Goal: Transaction & Acquisition: Purchase product/service

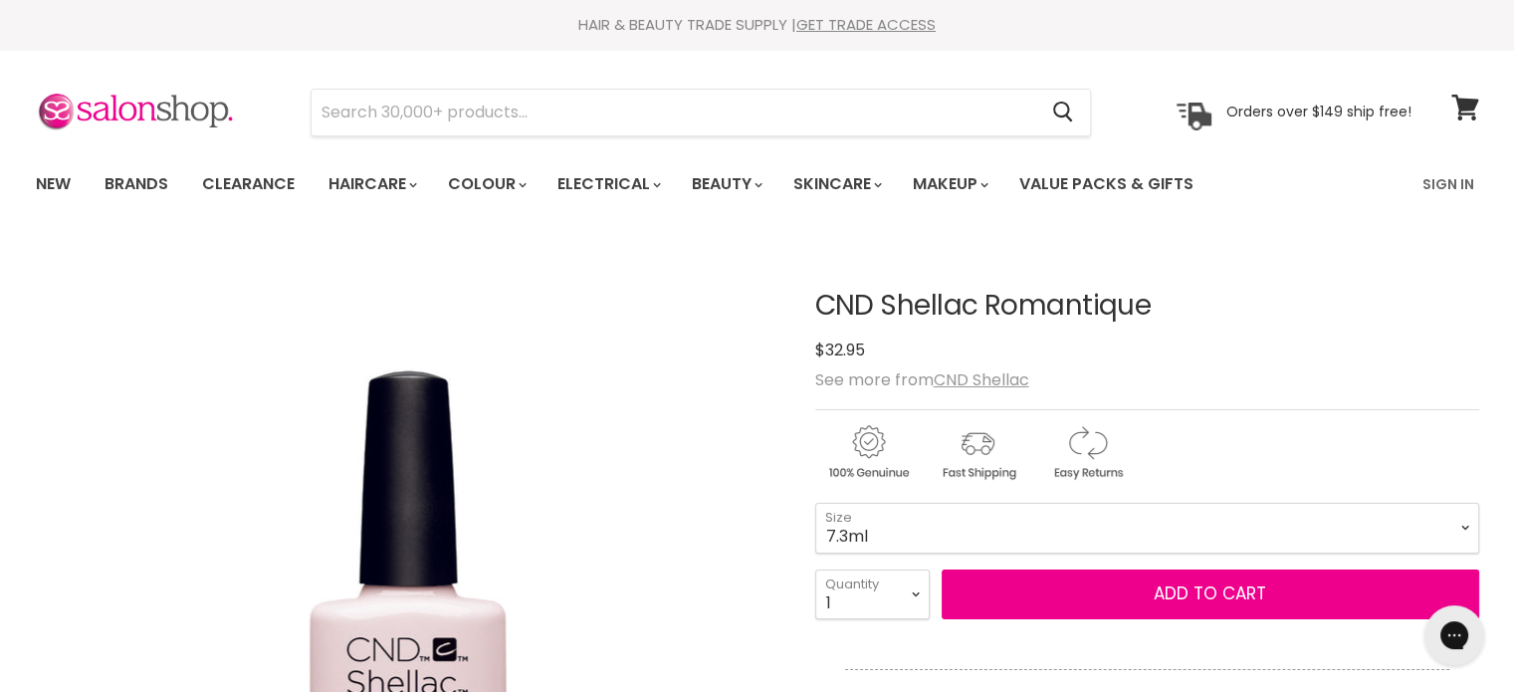
scroll to position [199, 0]
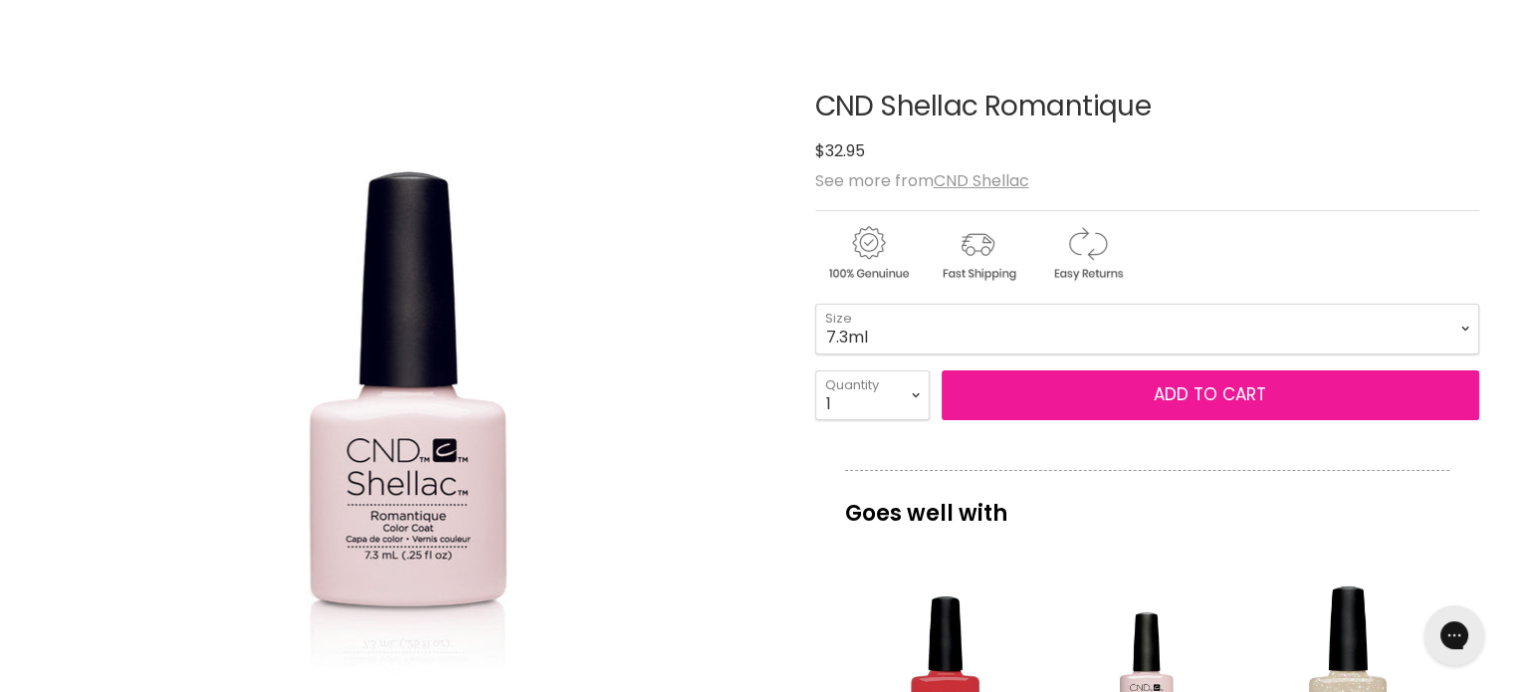
click at [1231, 397] on span "Add to cart" at bounding box center [1209, 394] width 112 height 24
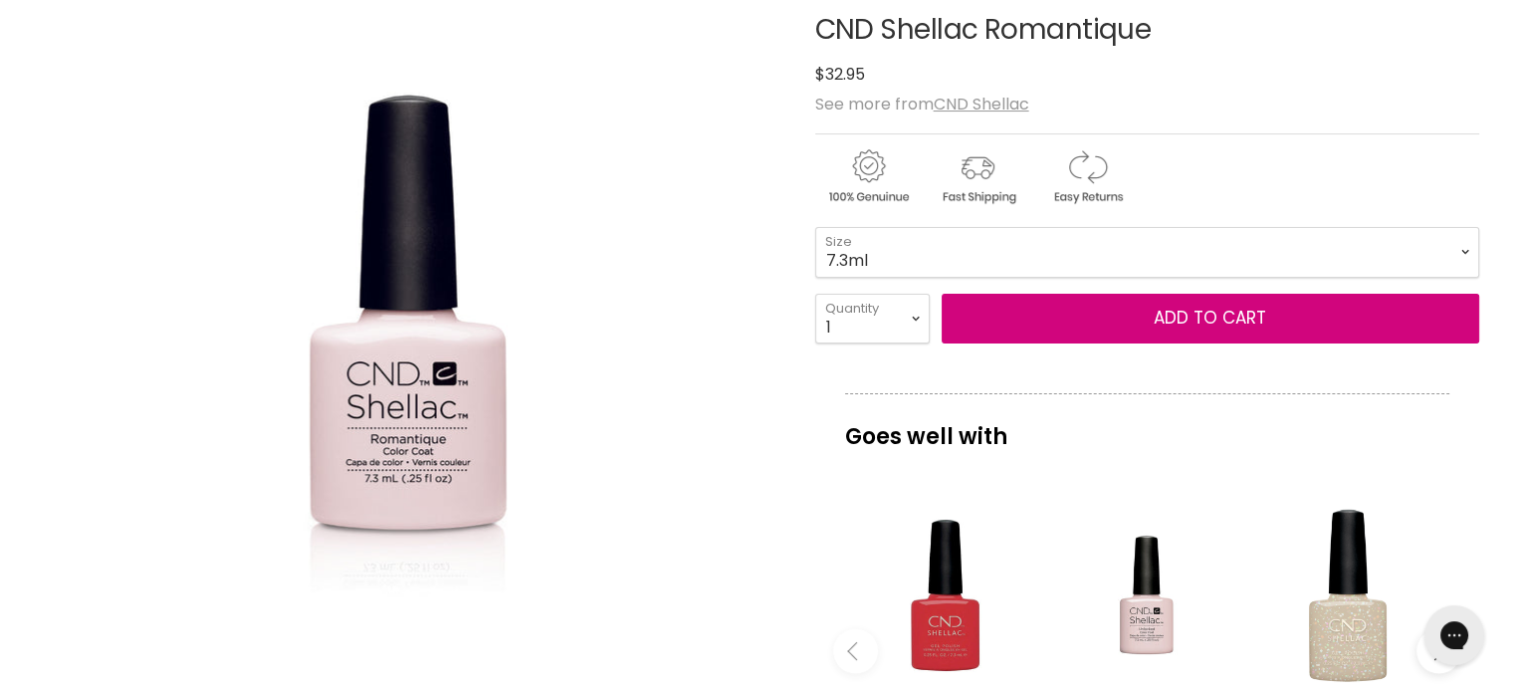
scroll to position [299, 0]
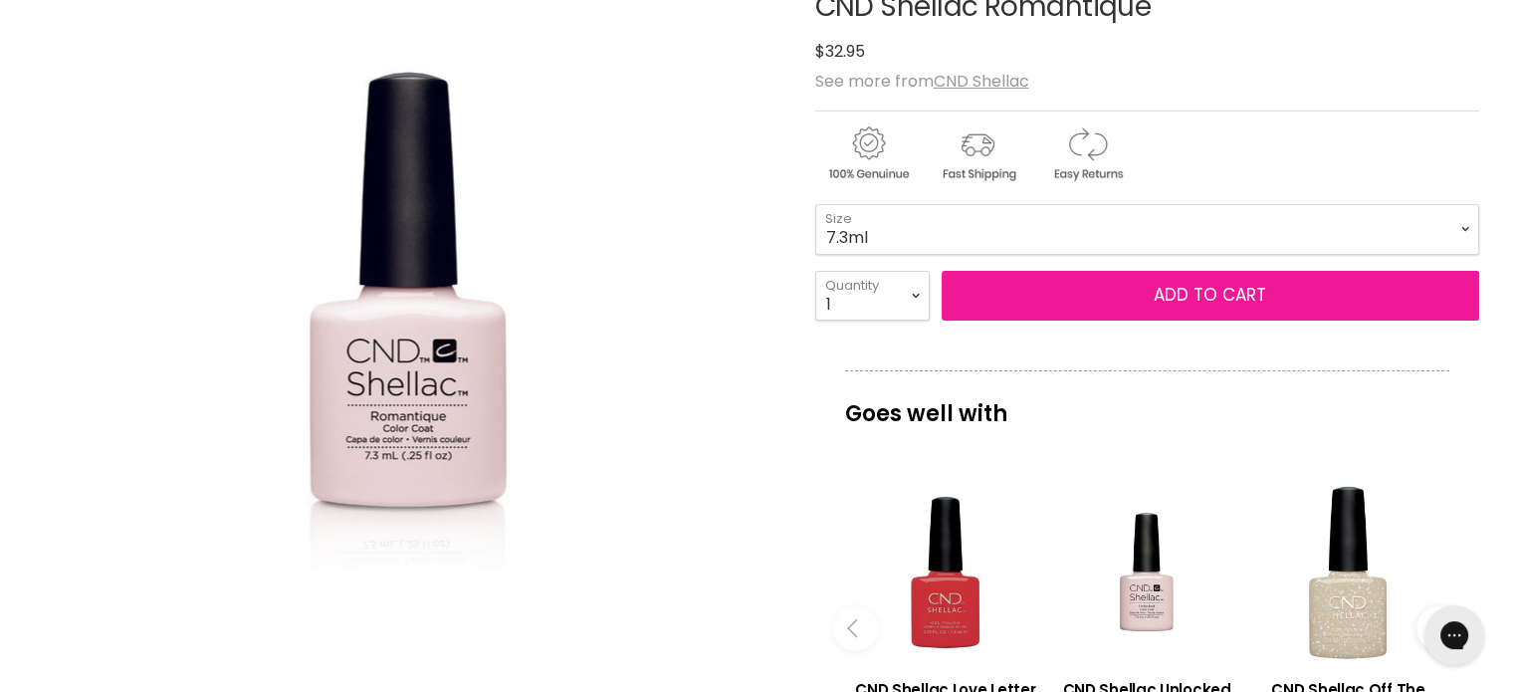
click at [1086, 271] on button "Add to cart" at bounding box center [1209, 296] width 537 height 50
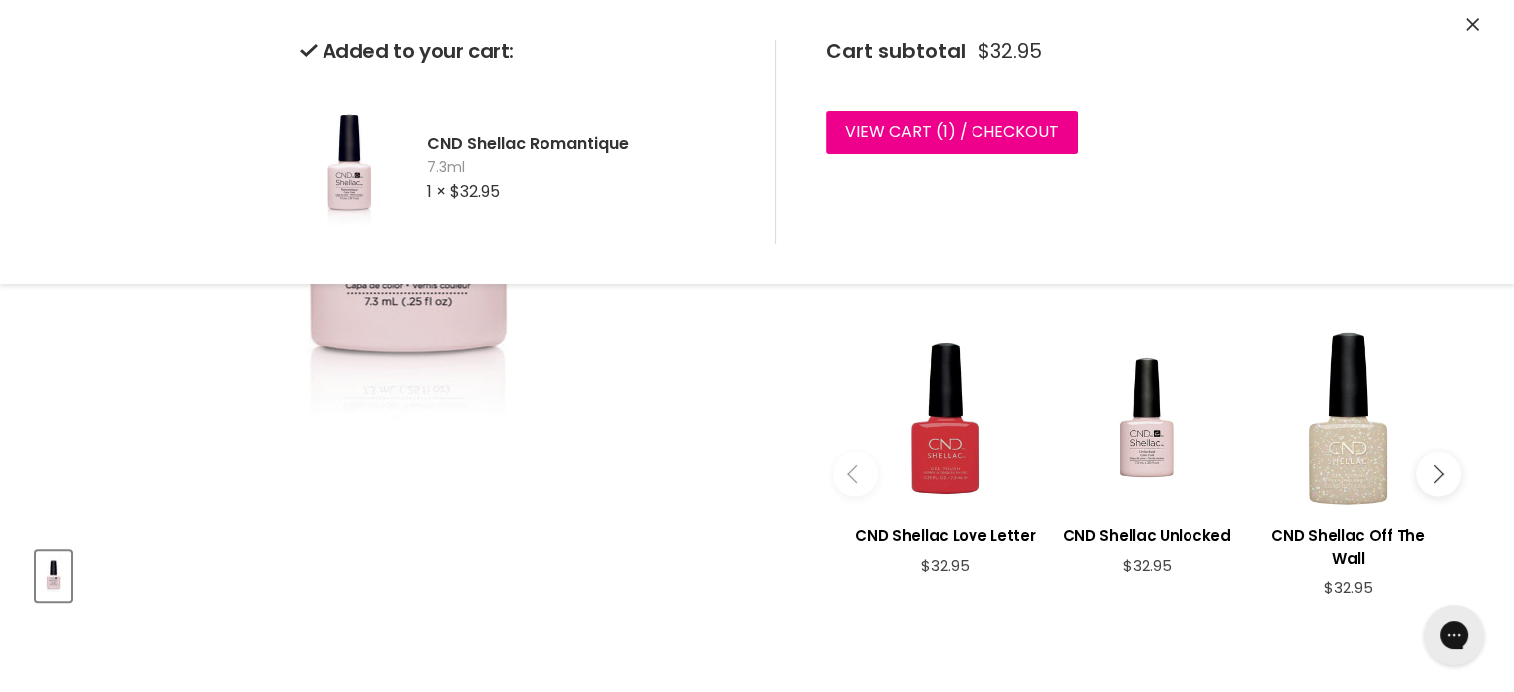
scroll to position [498, 0]
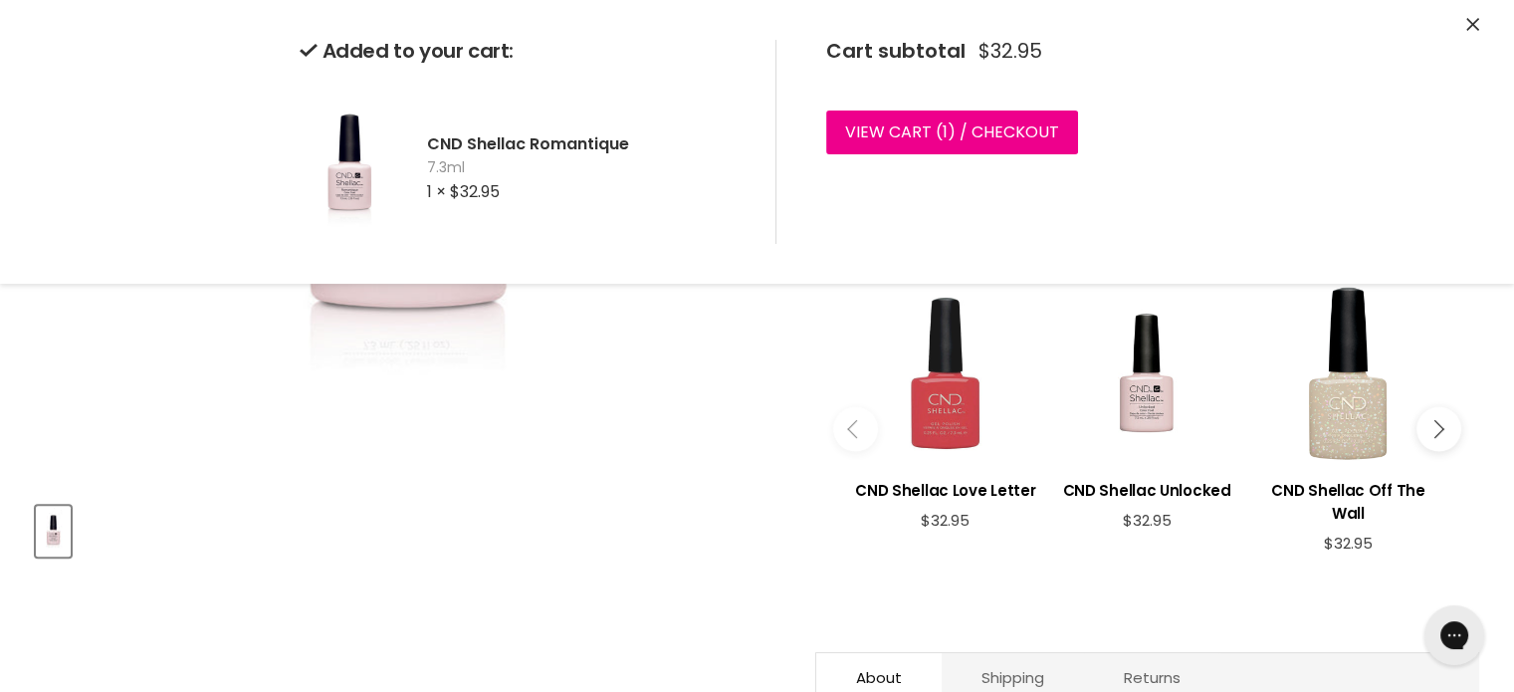
click at [959, 404] on div "Main content" at bounding box center [945, 372] width 181 height 181
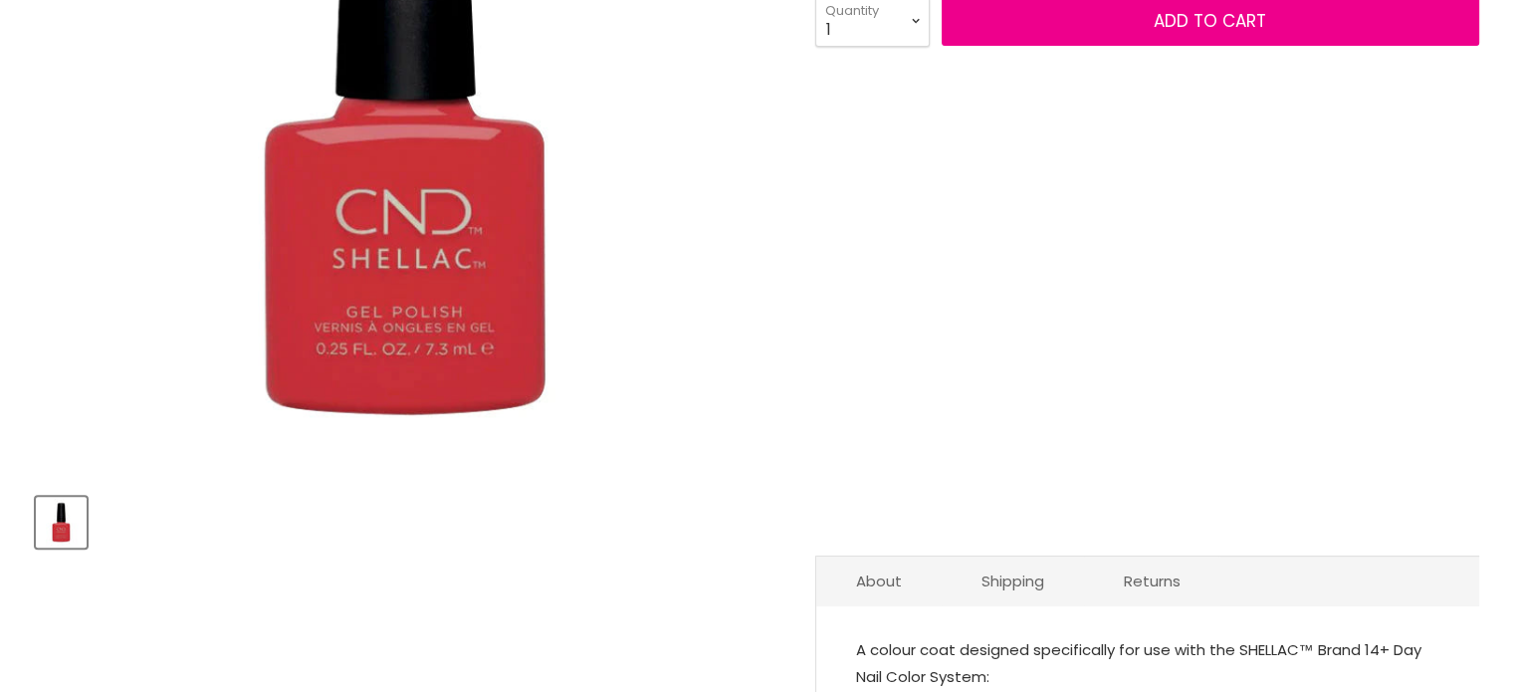
scroll to position [299, 0]
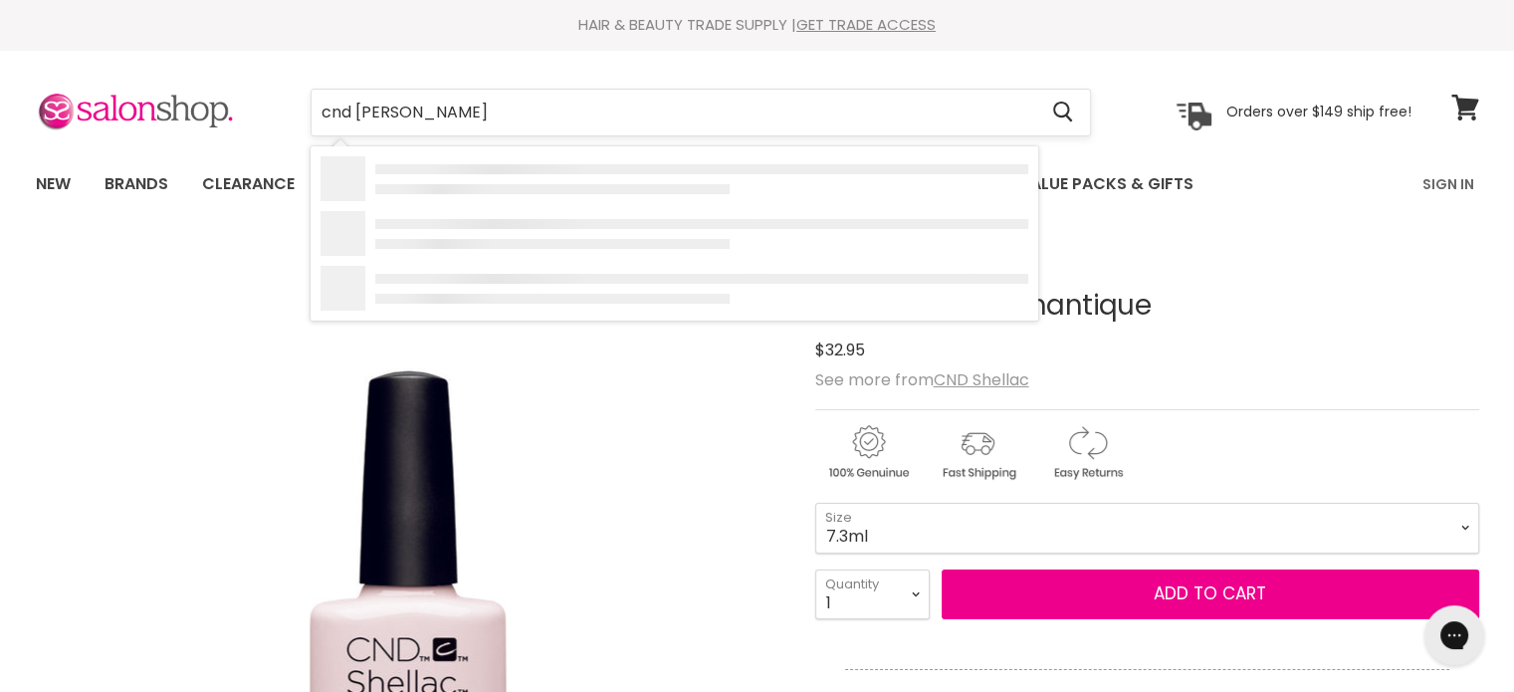
type input "cnd shellac"
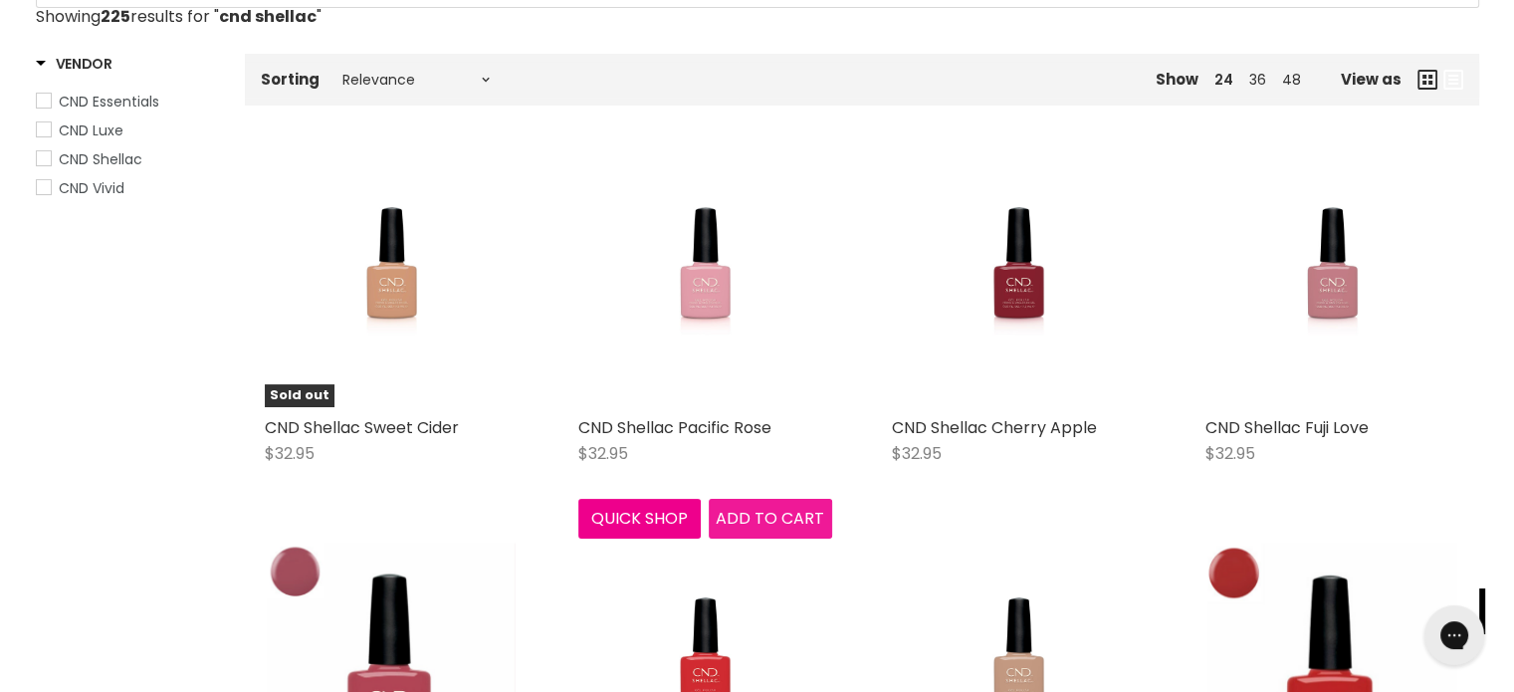
click at [778, 515] on span "Add to cart" at bounding box center [770, 518] width 108 height 23
click at [778, 518] on span "Add to cart" at bounding box center [770, 518] width 108 height 23
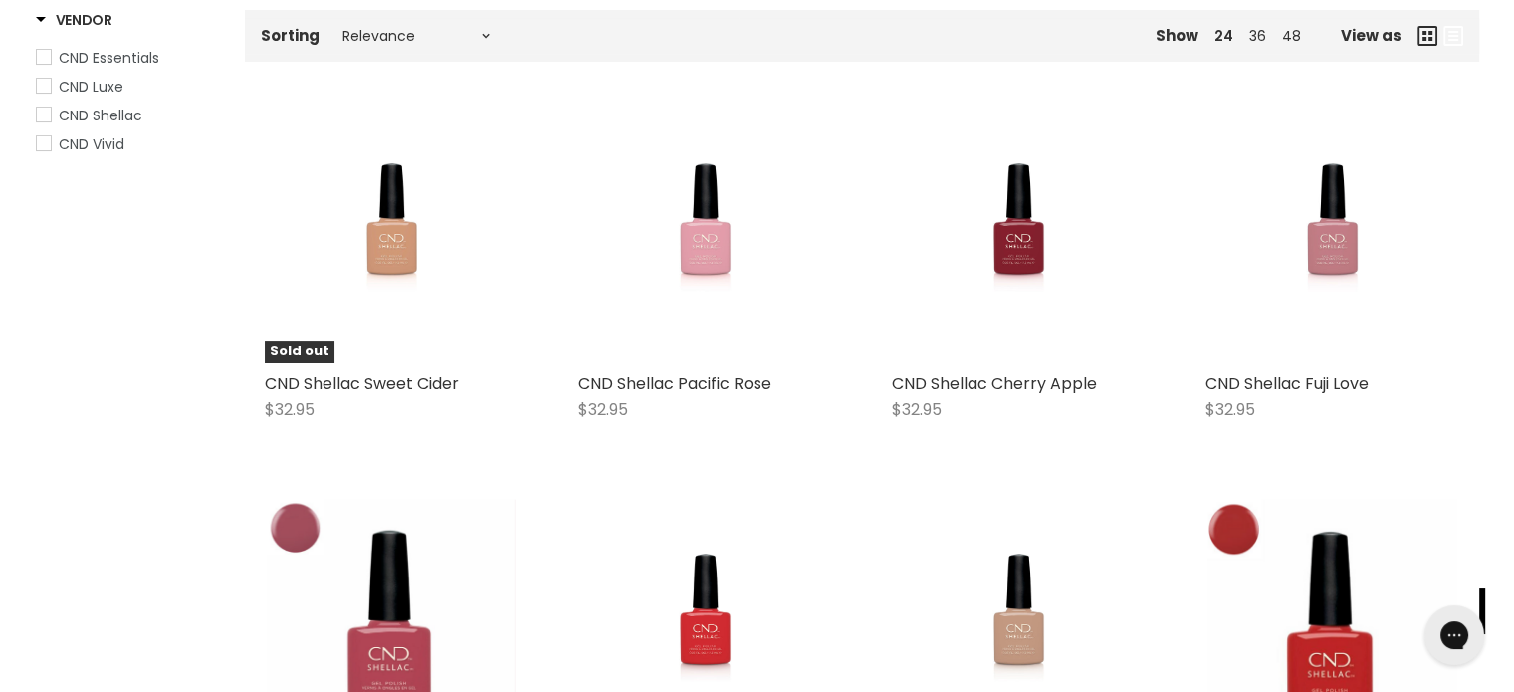
scroll to position [398, 0]
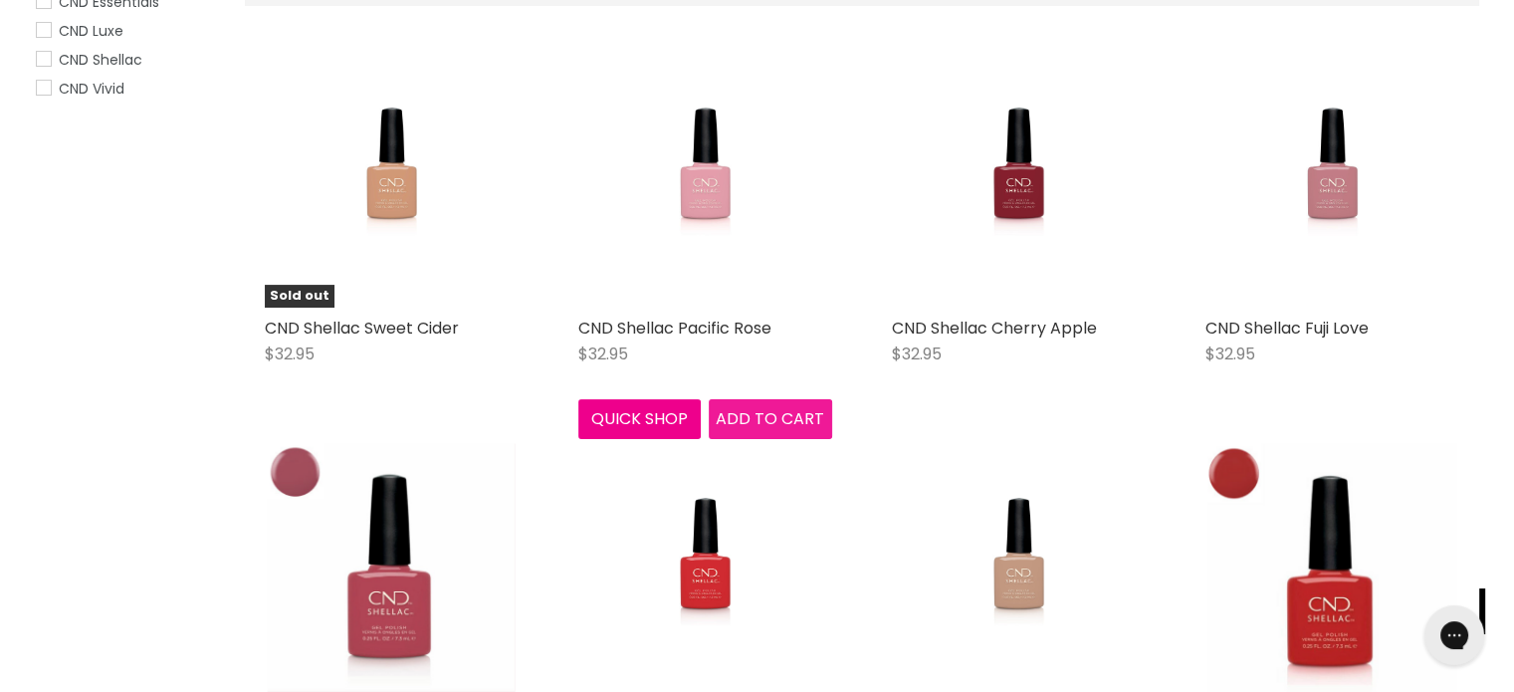
click at [750, 414] on span "Add to cart" at bounding box center [770, 418] width 108 height 23
click at [706, 184] on img "Main content" at bounding box center [704, 181] width 183 height 254
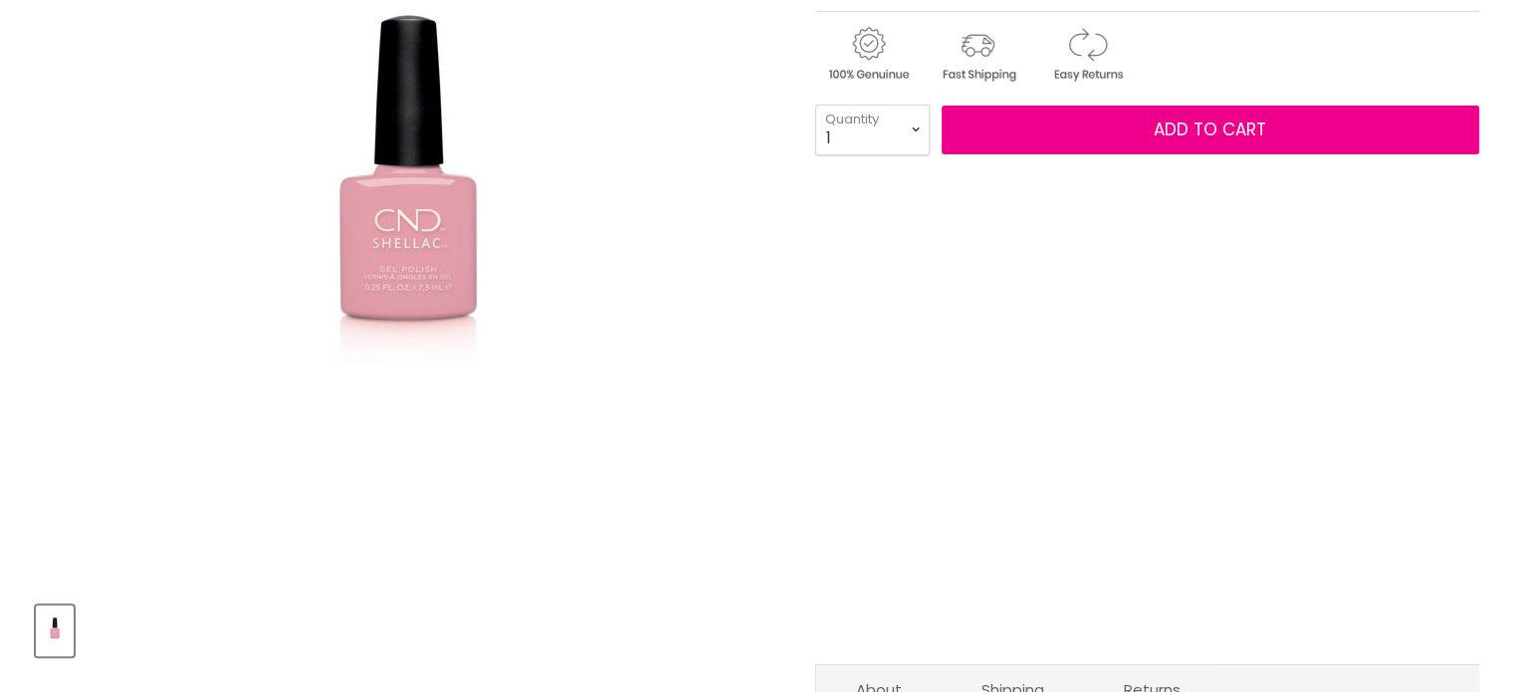
scroll to position [398, 0]
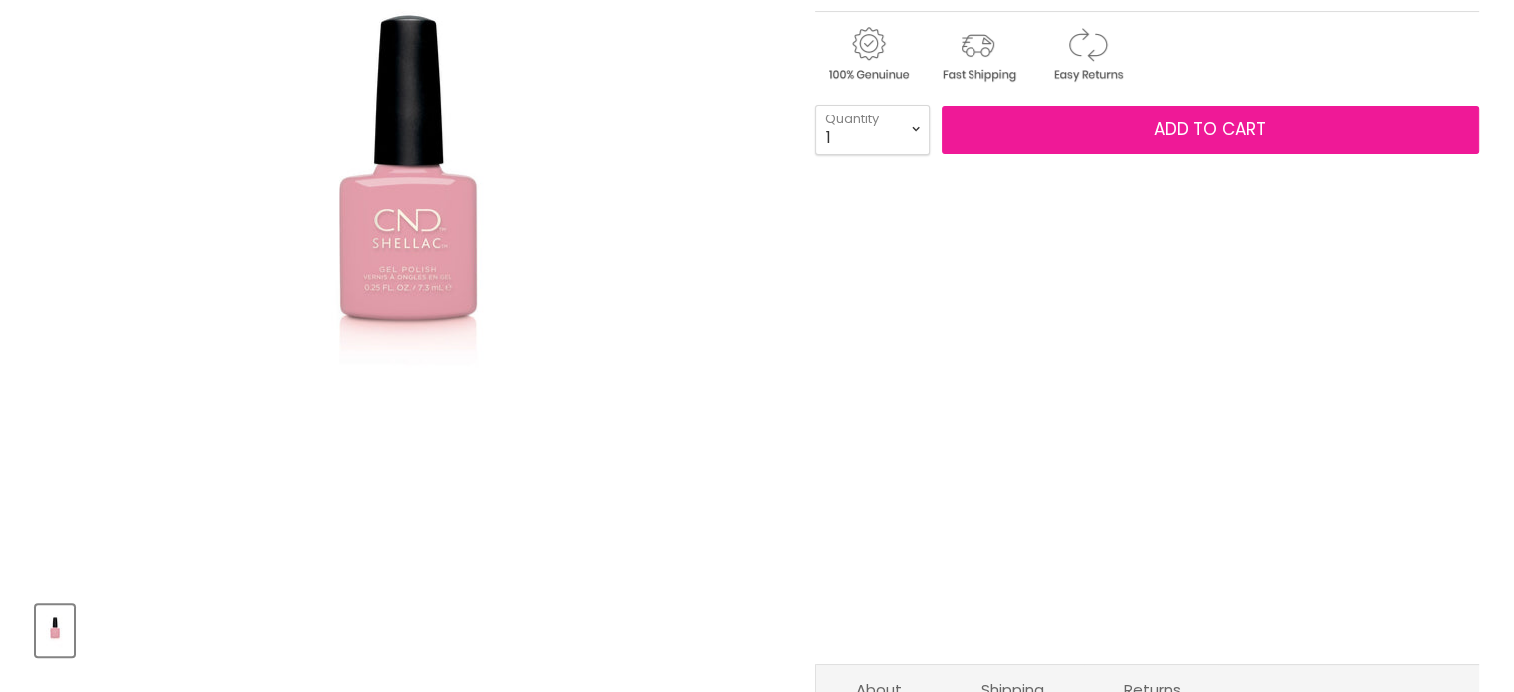
click at [1178, 125] on span "Add to cart" at bounding box center [1209, 129] width 112 height 24
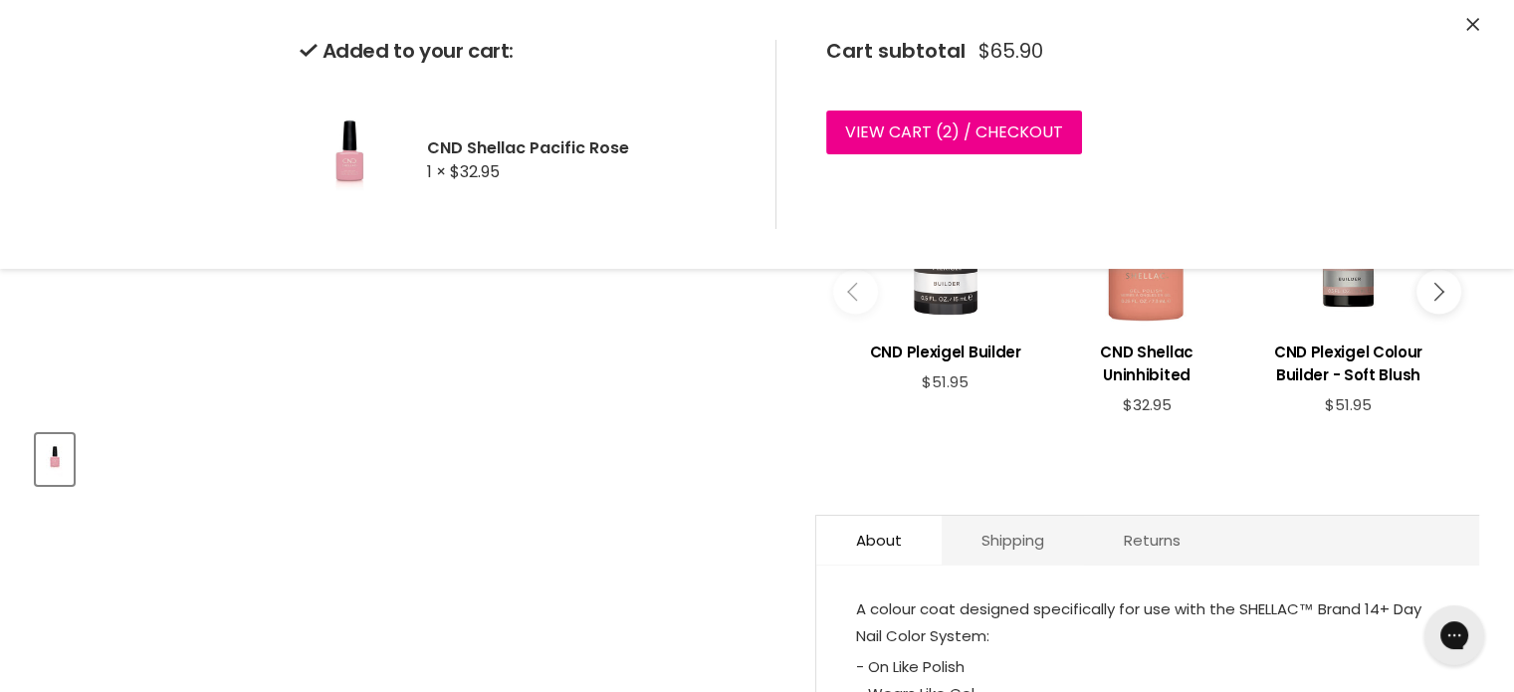
scroll to position [299, 0]
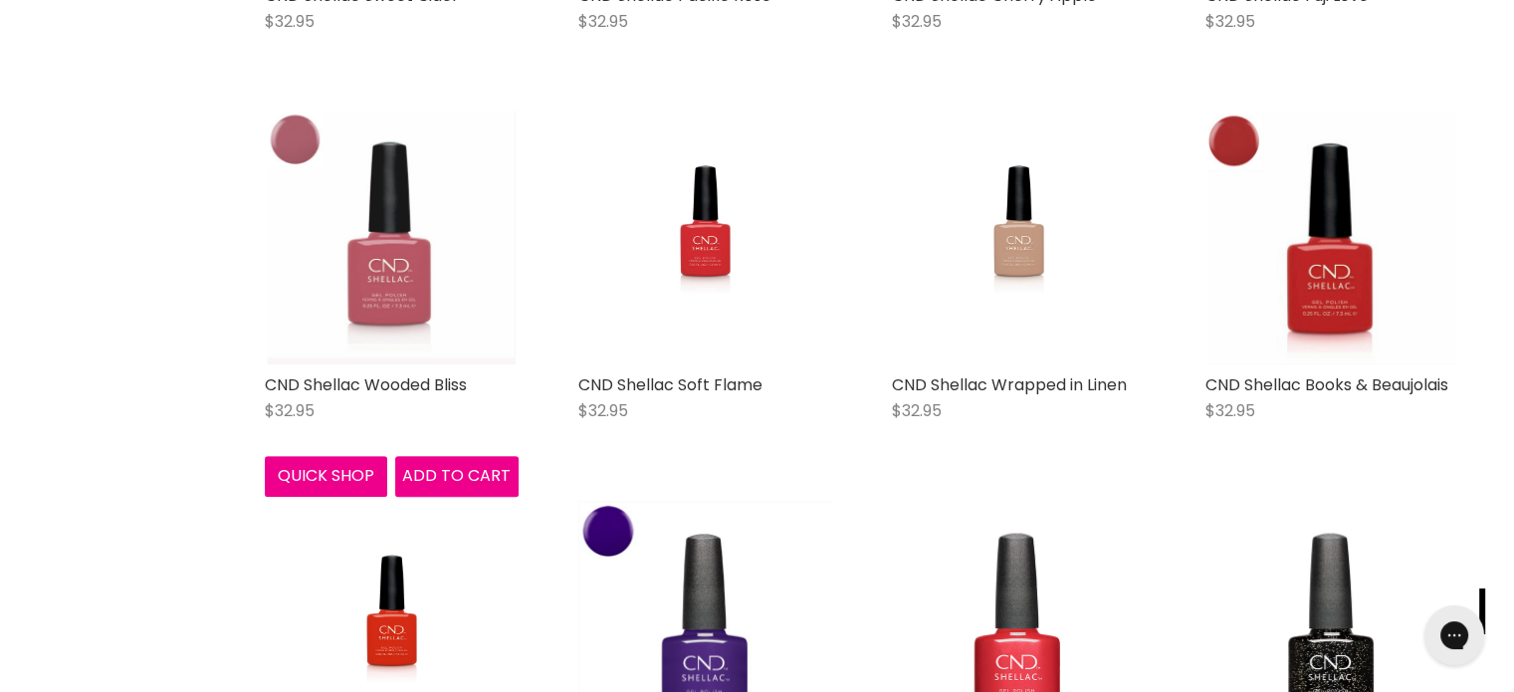
click at [400, 291] on img "Main content" at bounding box center [392, 237] width 248 height 254
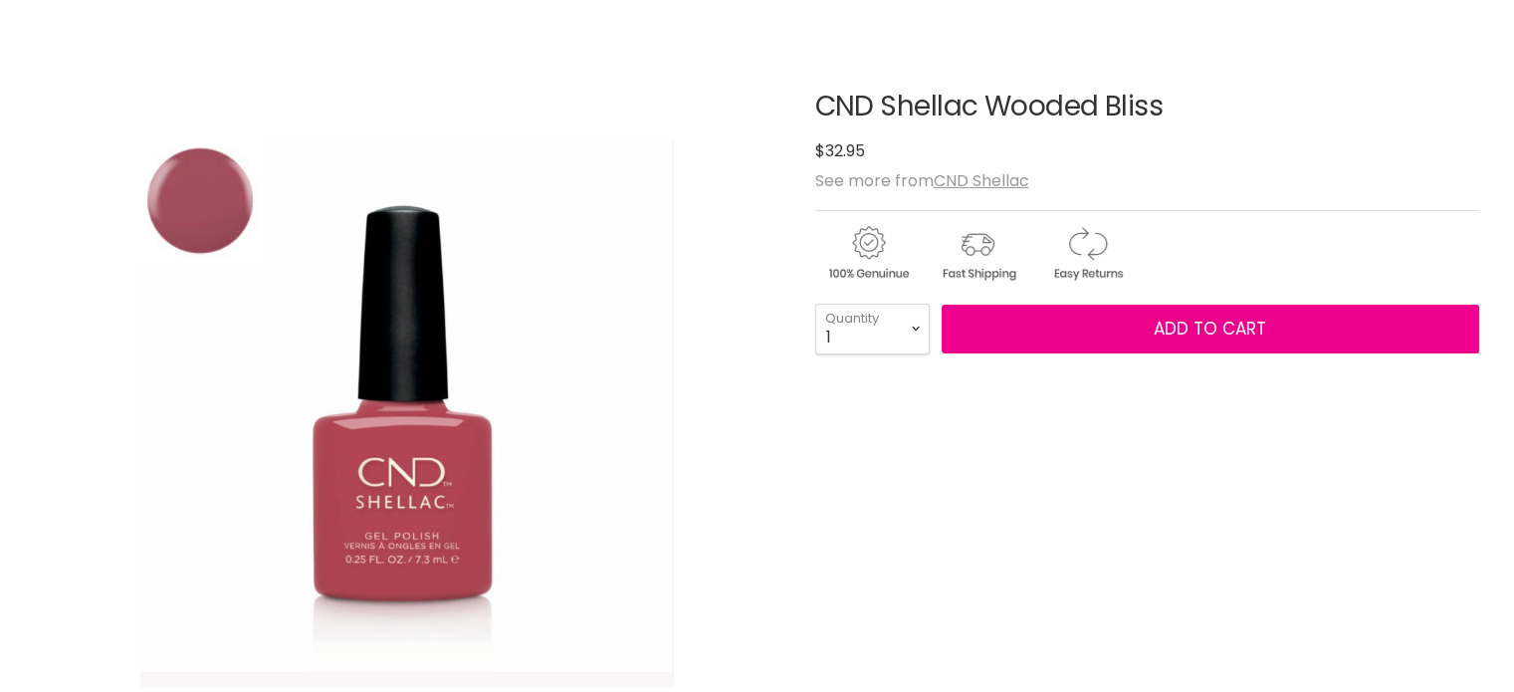
scroll to position [199, 0]
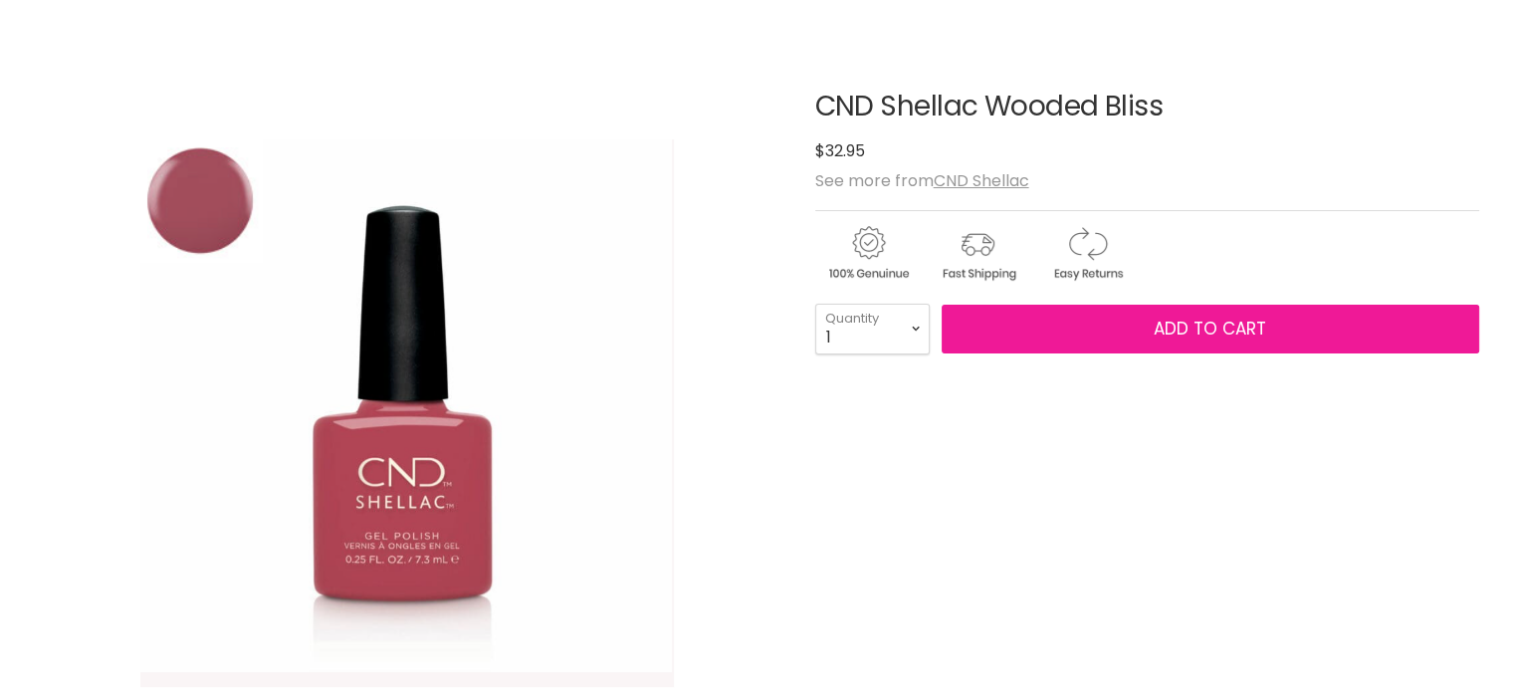
click at [1183, 318] on span "Add to cart" at bounding box center [1209, 328] width 112 height 24
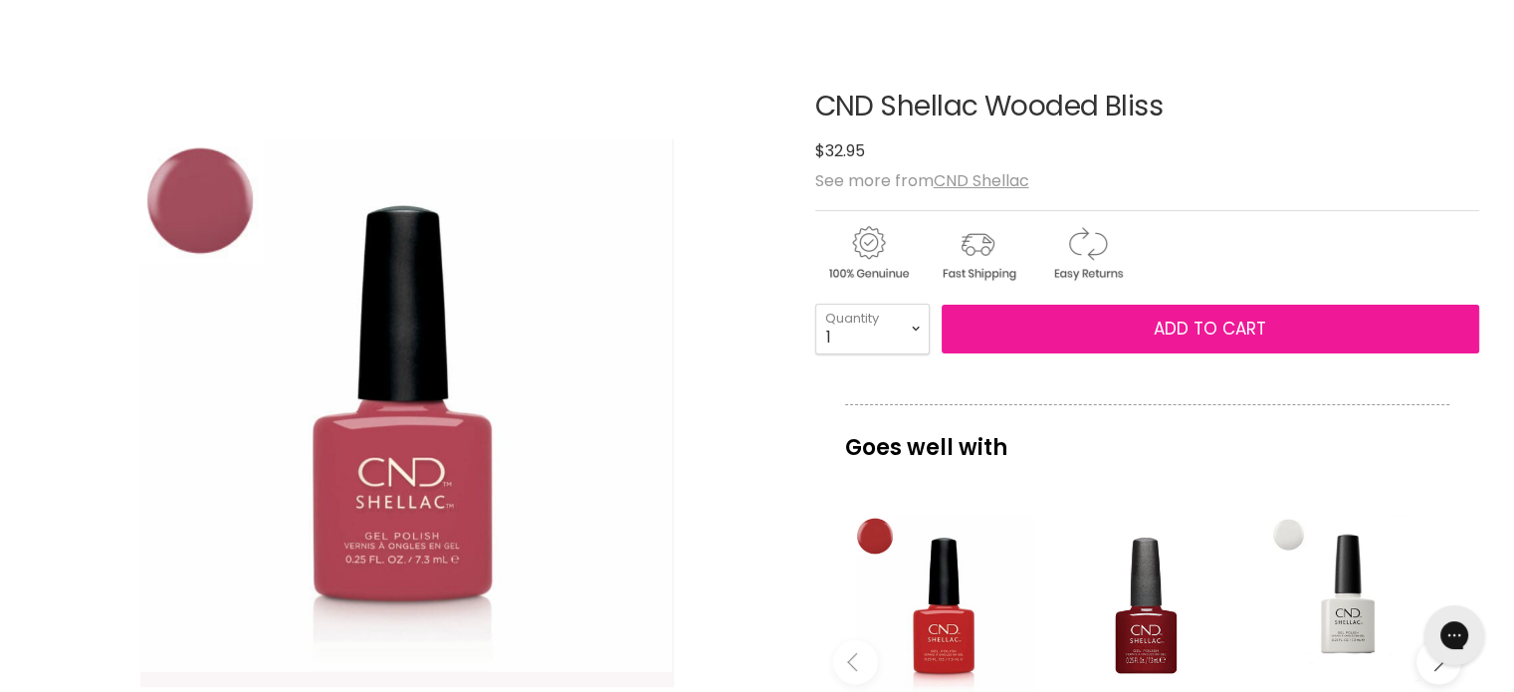
click at [1174, 329] on span "Add to cart" at bounding box center [1209, 328] width 112 height 24
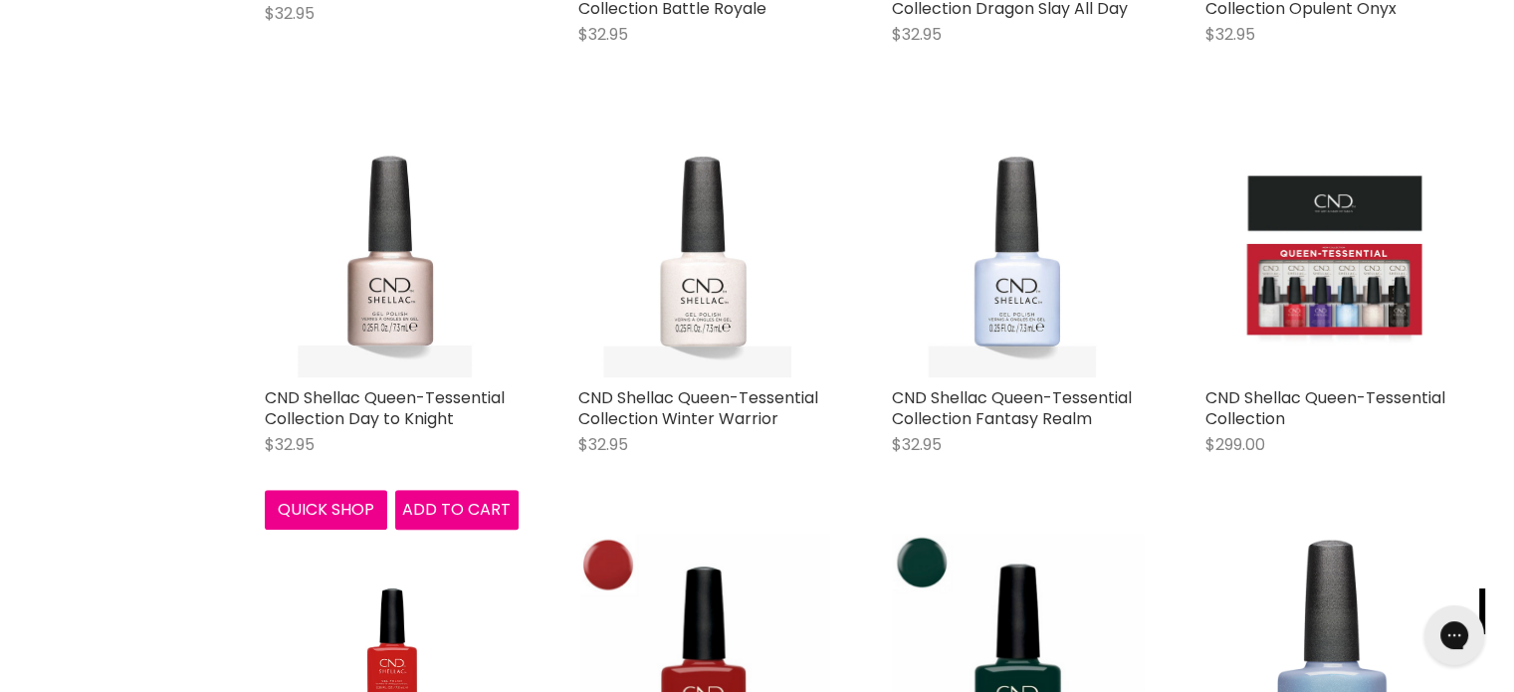
scroll to position [1816, 0]
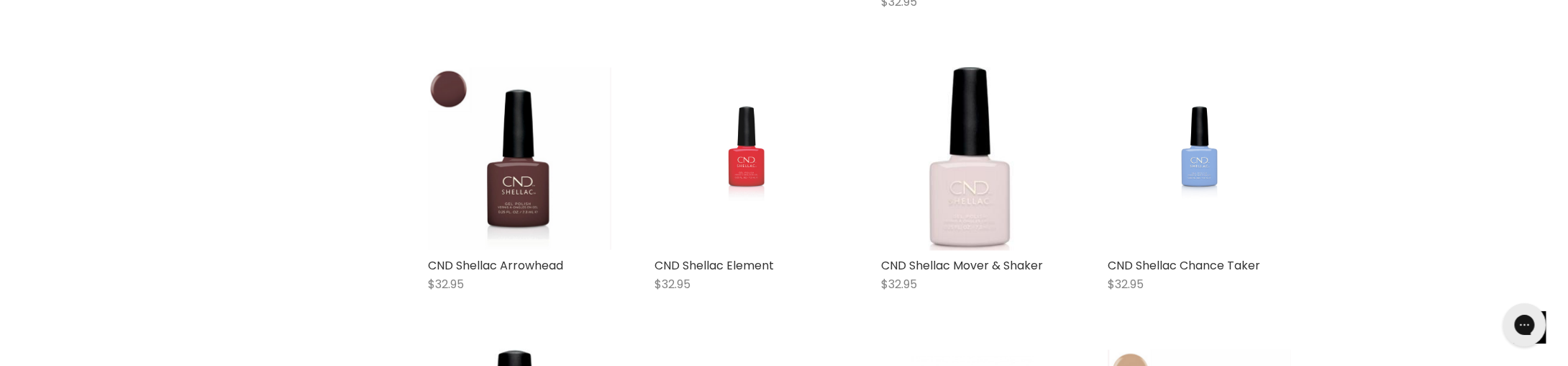
scroll to position [2278, 0]
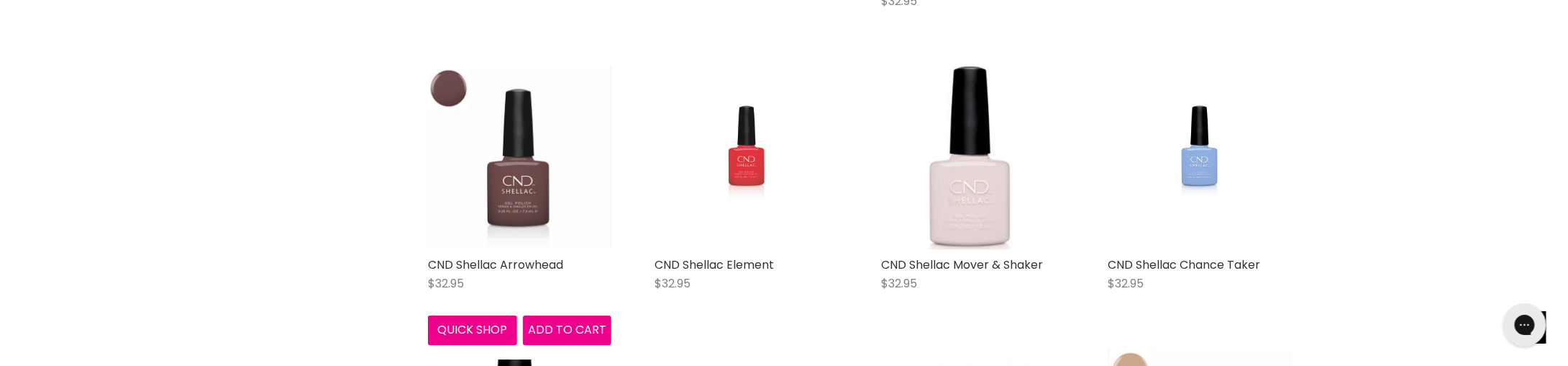
click at [513, 184] on img "Main content" at bounding box center [520, 158] width 184 height 182
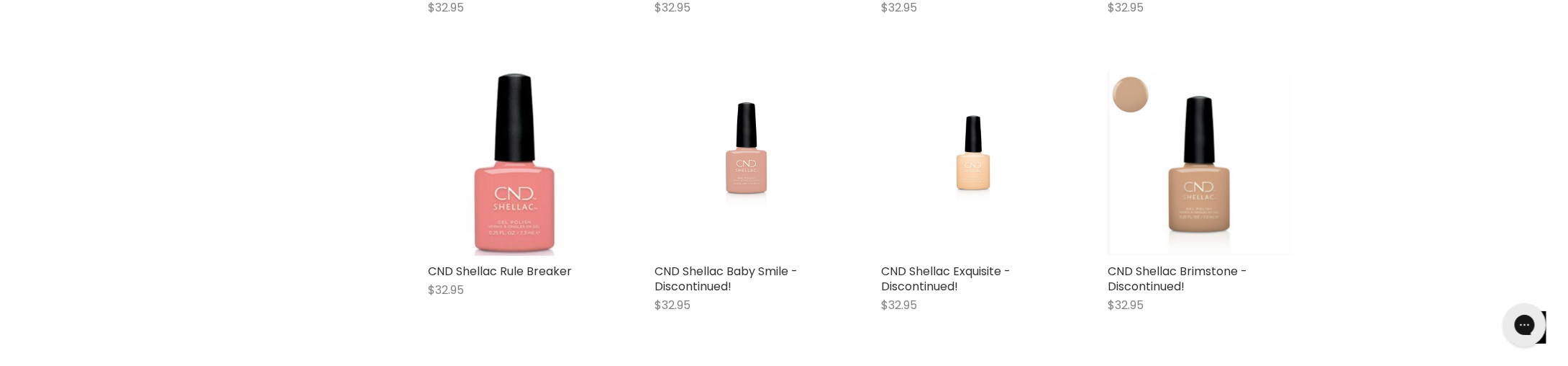
scroll to position [884, 0]
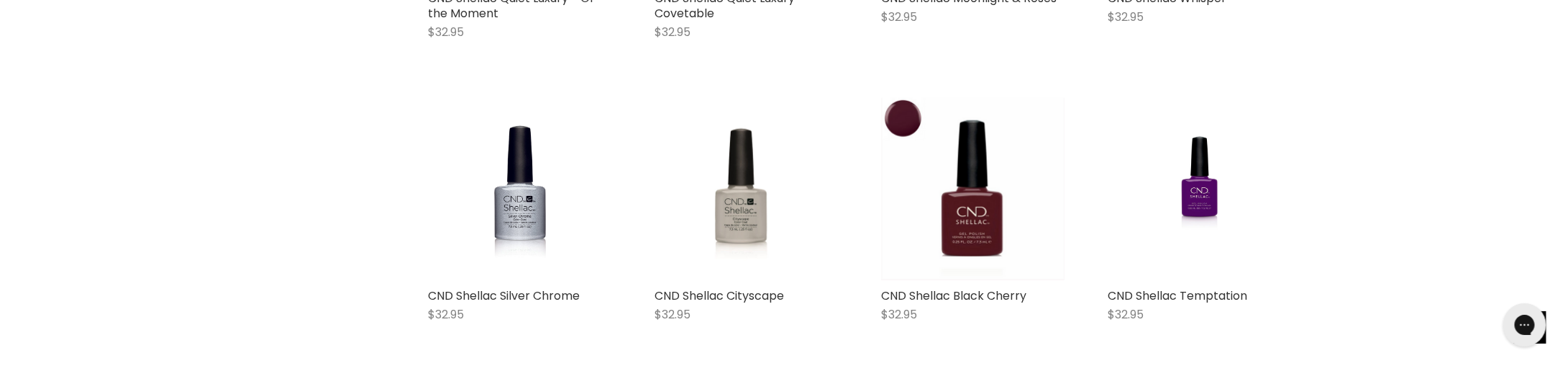
scroll to position [1676, 0]
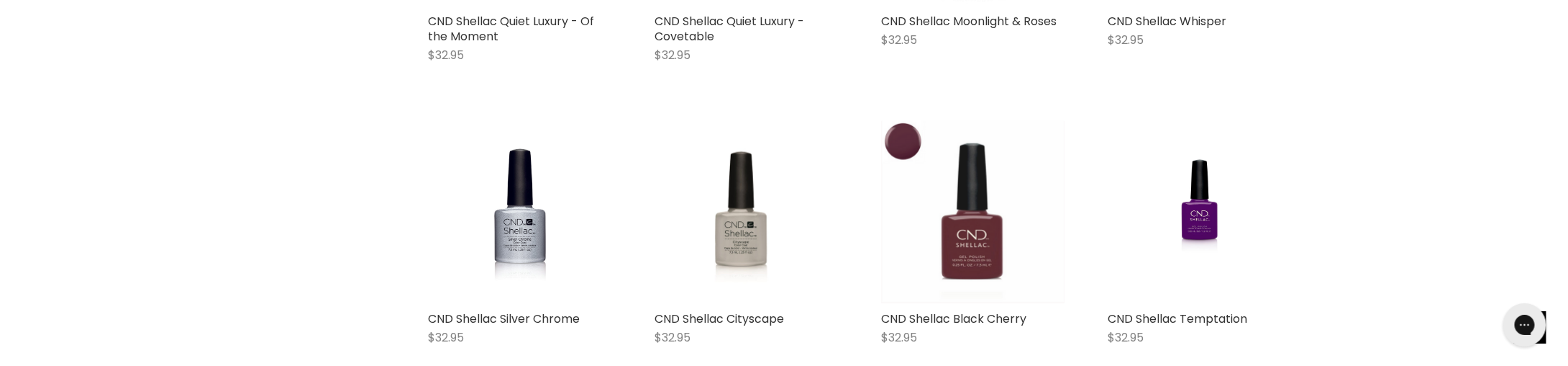
click at [985, 226] on img "Main content" at bounding box center [973, 212] width 184 height 182
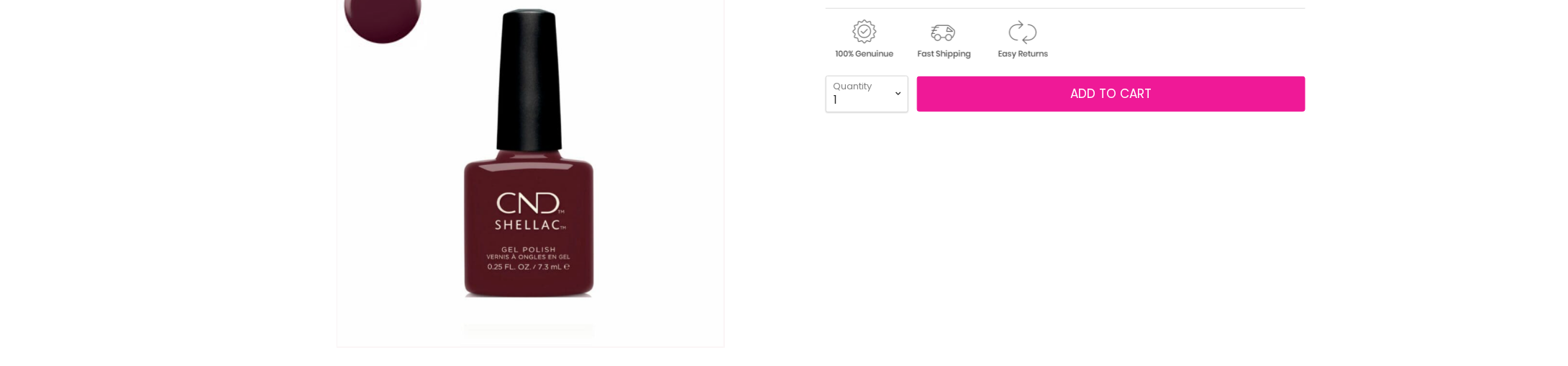
scroll to position [288, 0]
click at [1097, 95] on span "Add to cart" at bounding box center [1112, 93] width 81 height 17
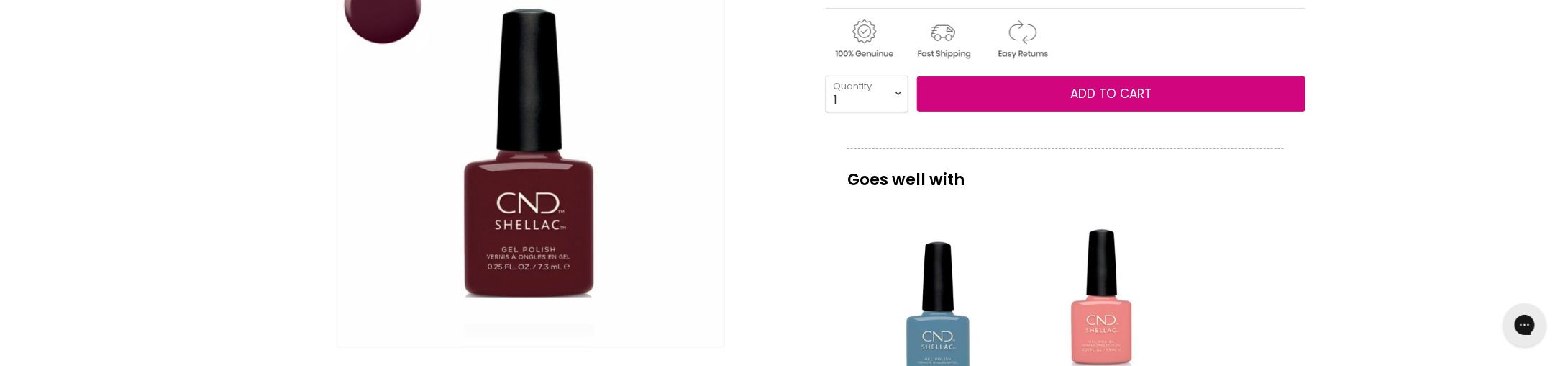
scroll to position [0, 0]
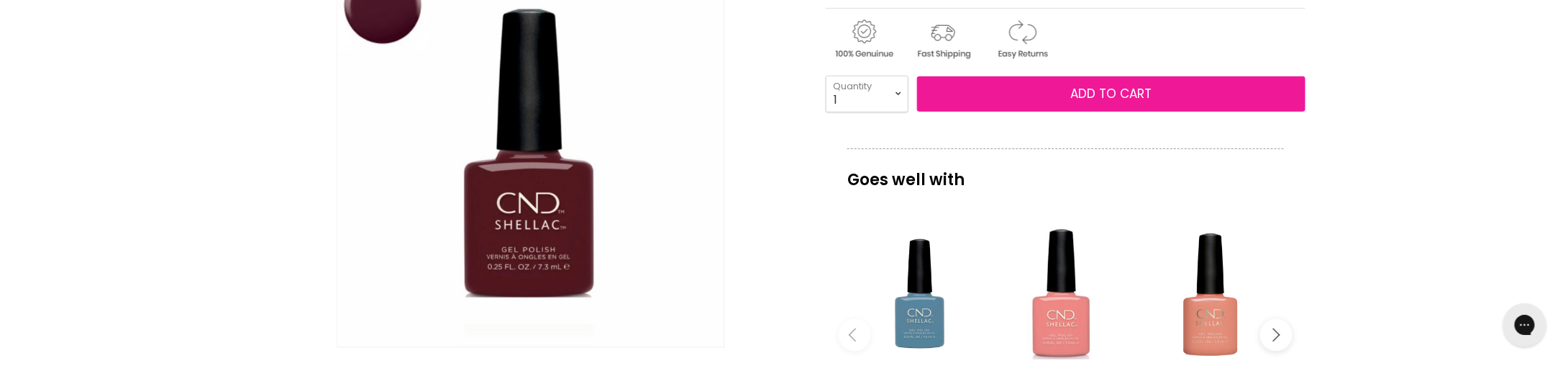
click at [1105, 93] on span "Add to cart" at bounding box center [1112, 93] width 81 height 17
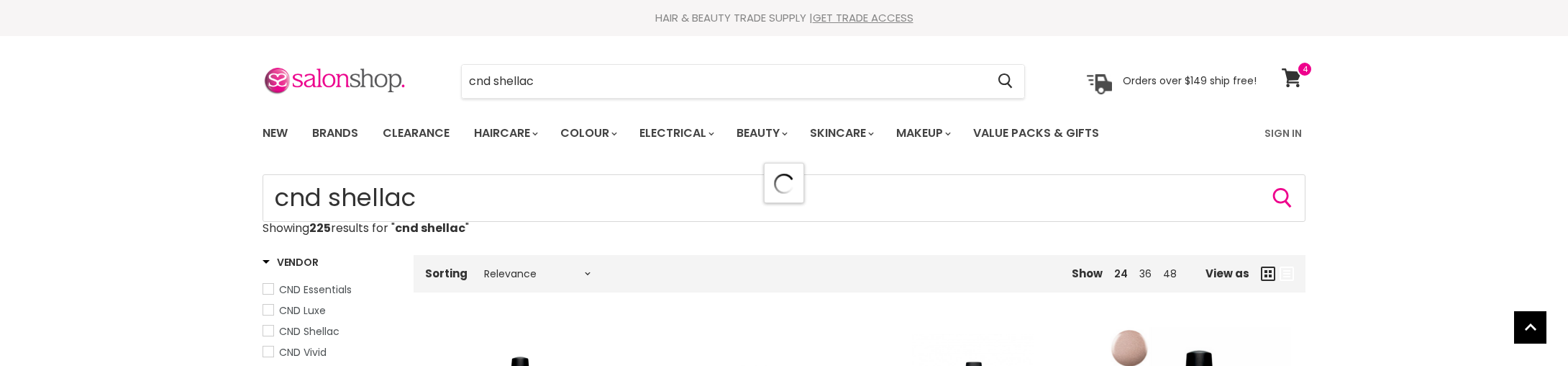
scroll to position [8946, 0]
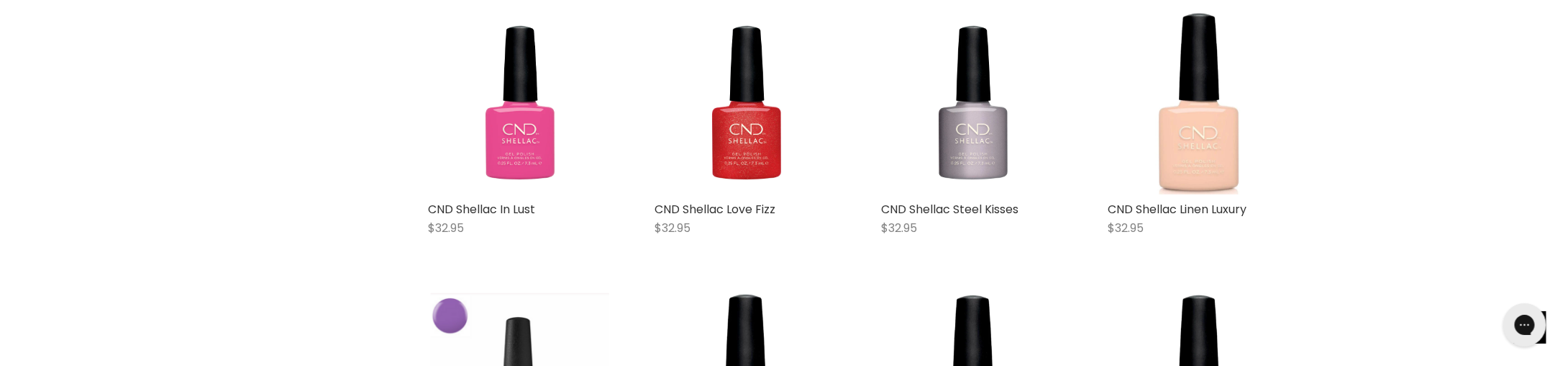
scroll to position [11776, 0]
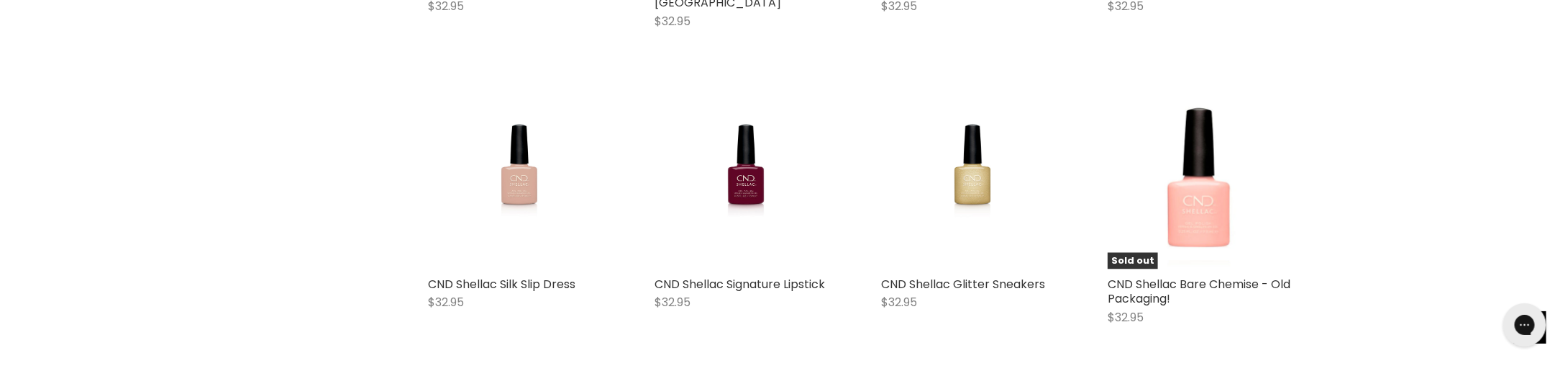
scroll to position [12352, 0]
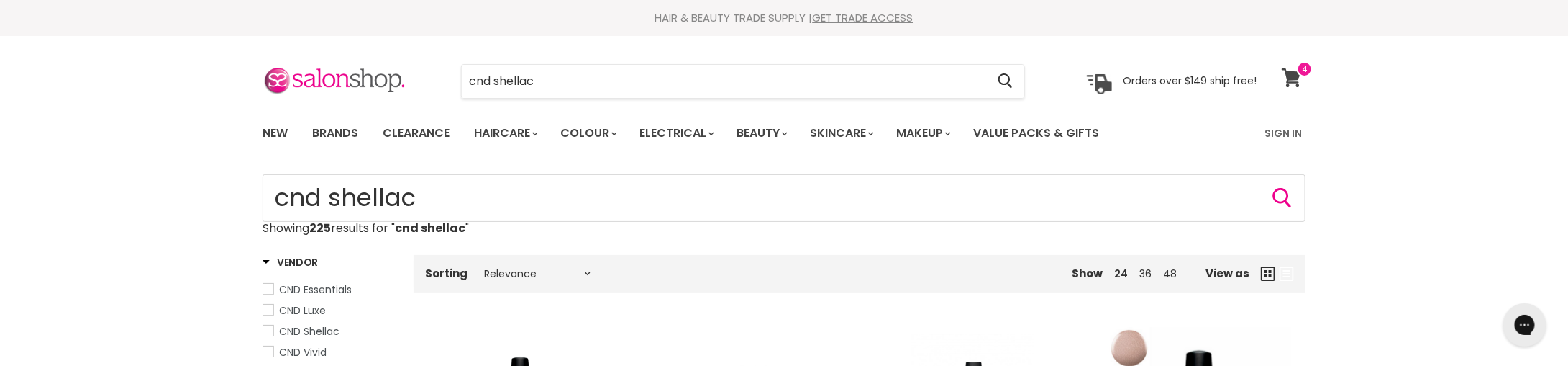
click at [1292, 80] on icon at bounding box center [1291, 78] width 20 height 19
click at [607, 75] on input "cnd shellac" at bounding box center [724, 82] width 524 height 33
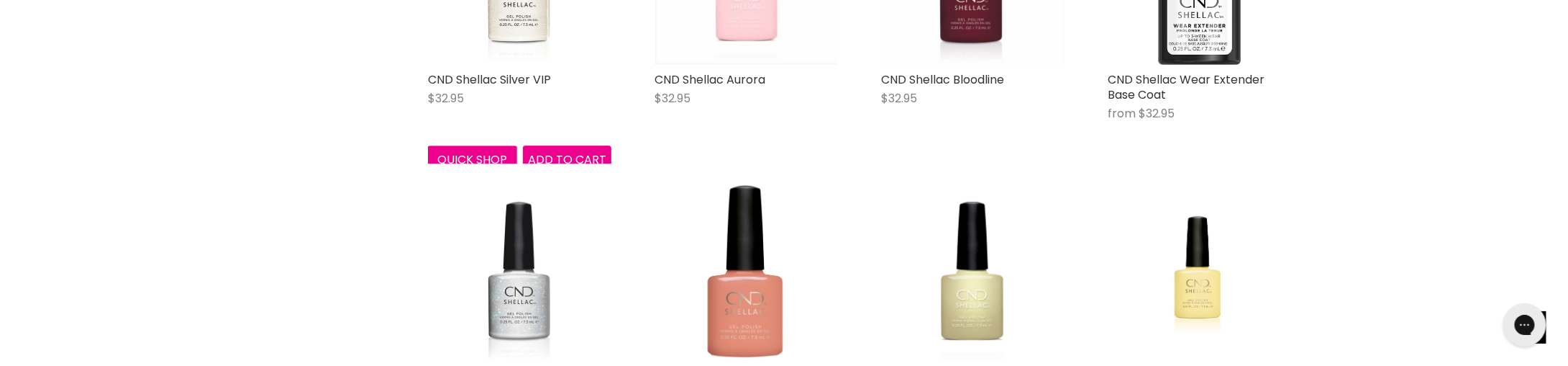
scroll to position [4924, 0]
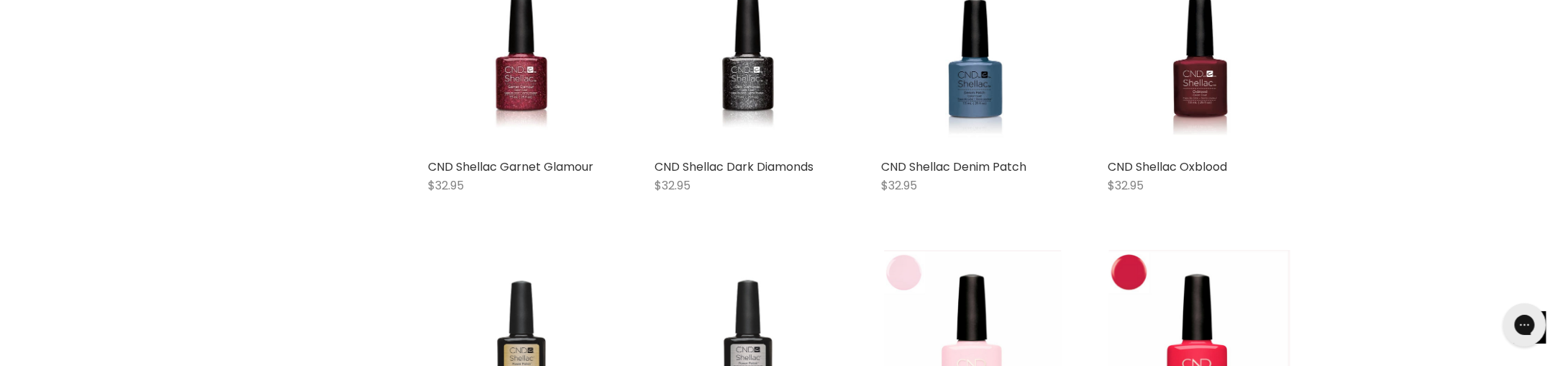
scroll to position [6657, 0]
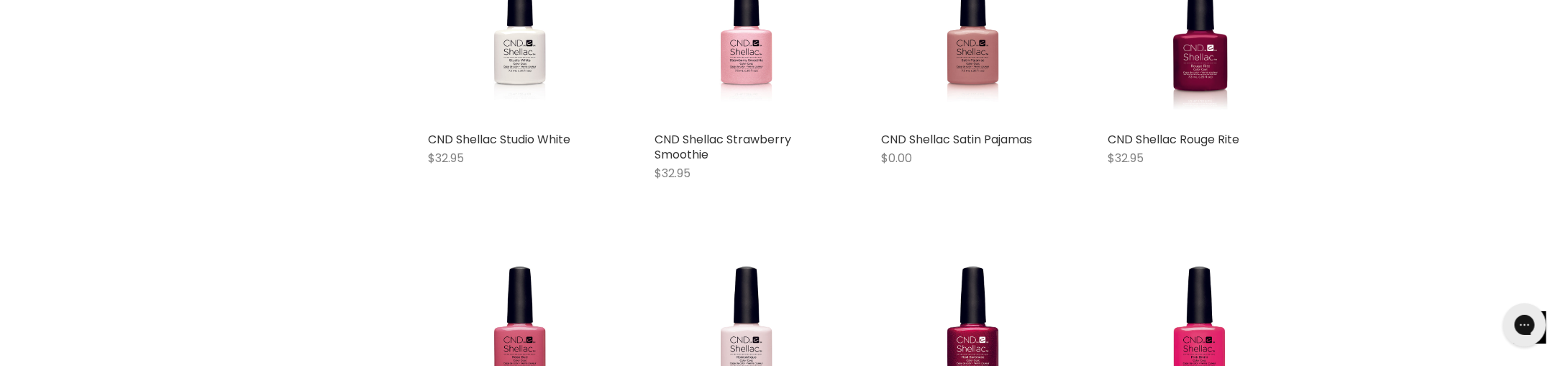
scroll to position [7232, 0]
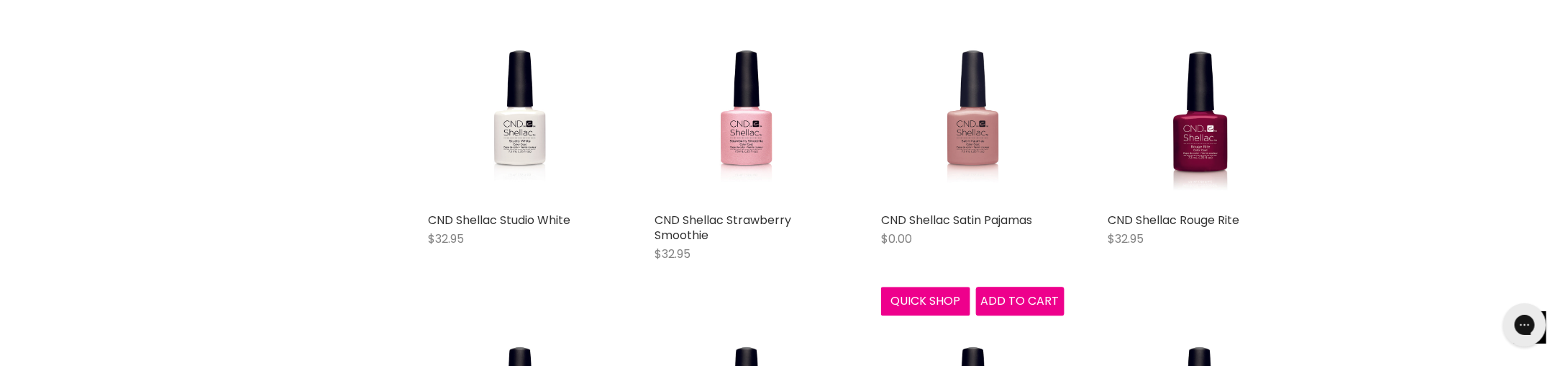
click at [1006, 101] on img "Main content" at bounding box center [973, 114] width 119 height 184
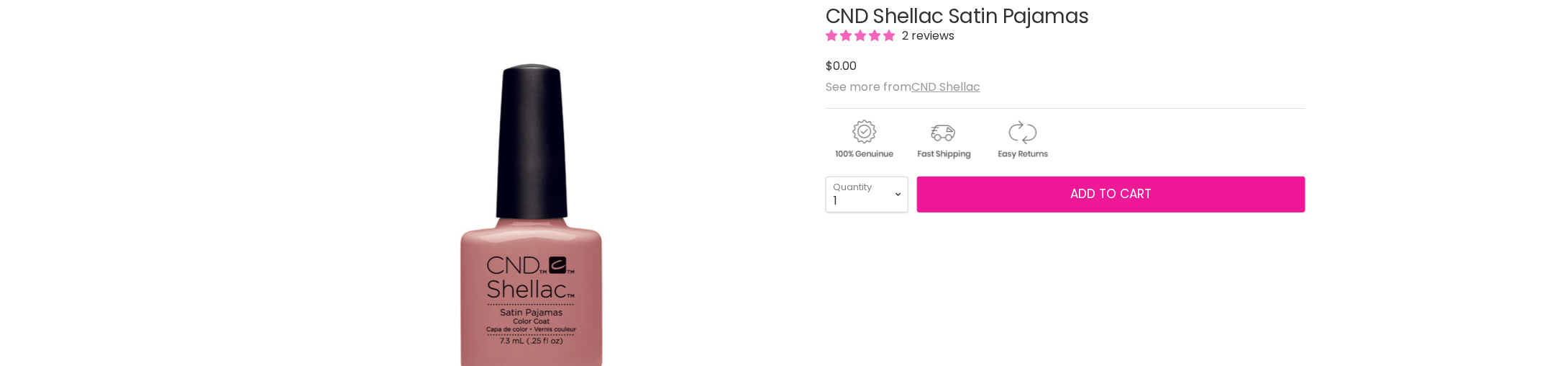
scroll to position [216, 0]
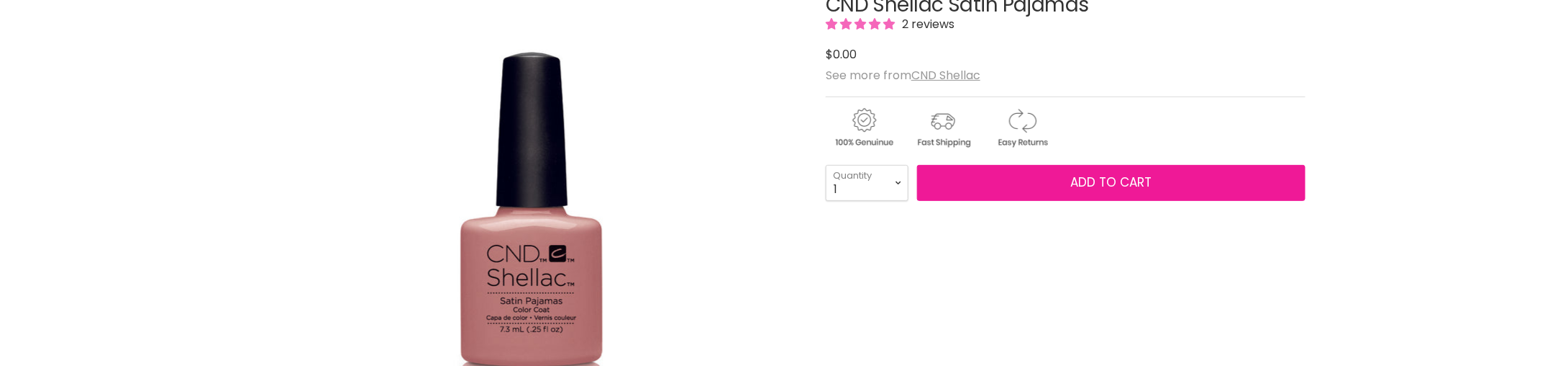
click at [1126, 179] on span "Add to cart" at bounding box center [1112, 182] width 81 height 17
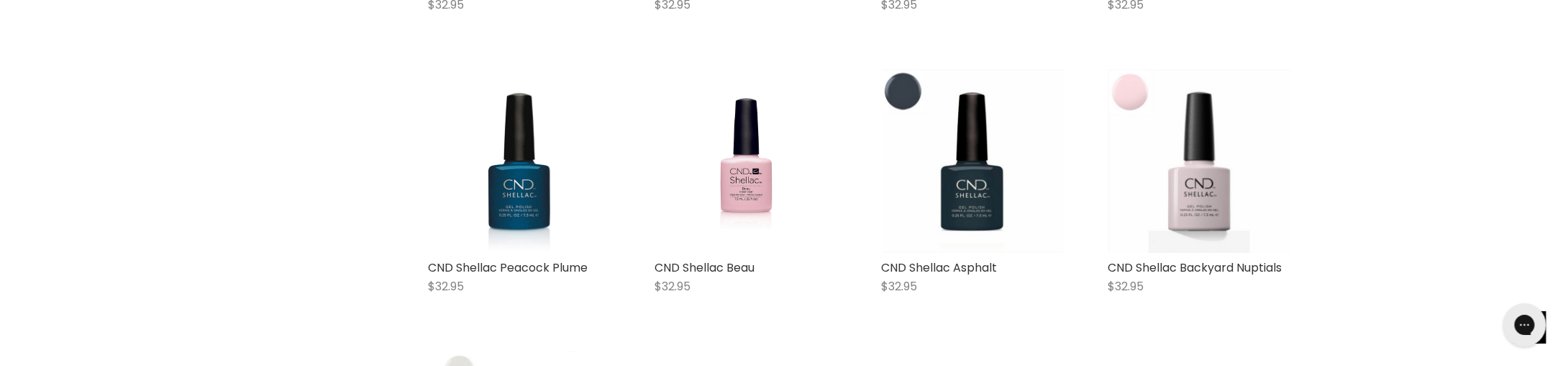
scroll to position [2543, 0]
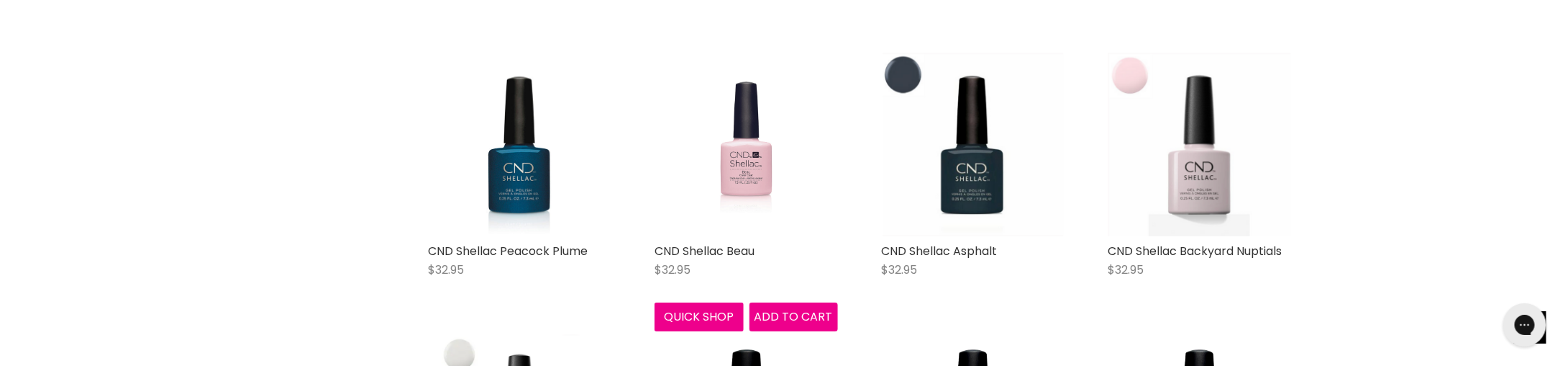
click at [761, 181] on img "Main content" at bounding box center [746, 145] width 119 height 184
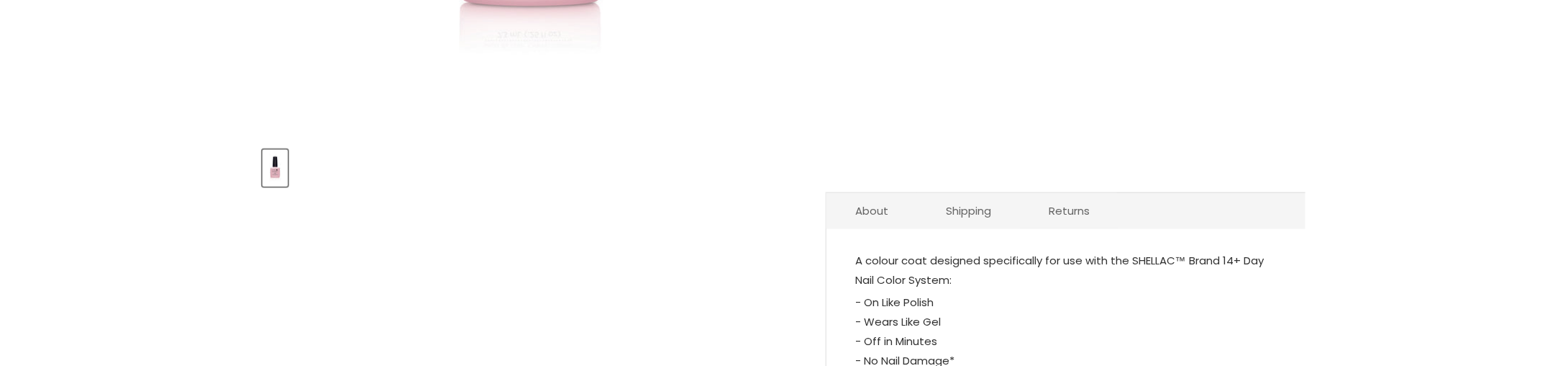
scroll to position [576, 0]
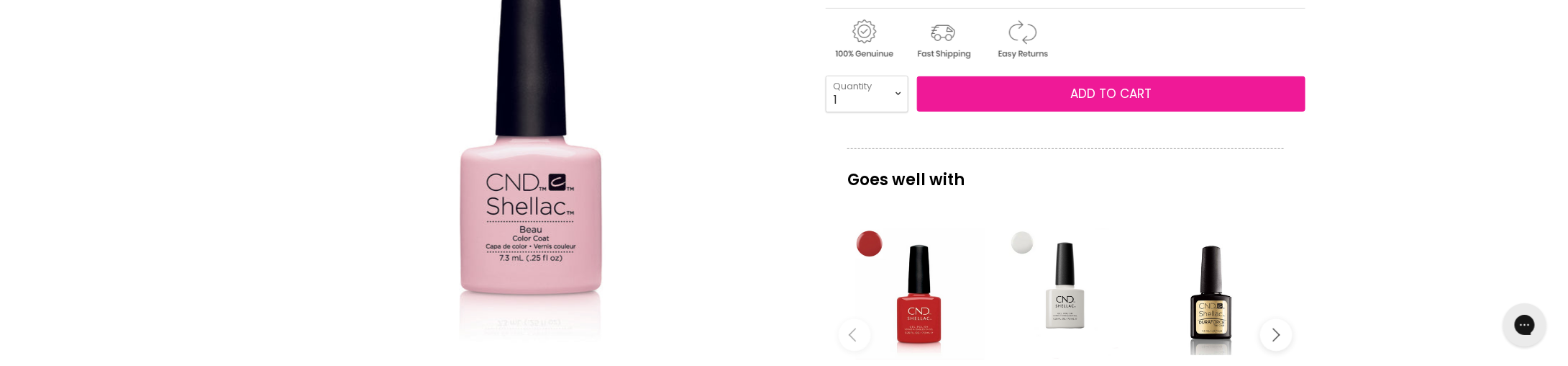
scroll to position [0, 0]
click at [1081, 85] on span "Add to cart" at bounding box center [1112, 93] width 81 height 17
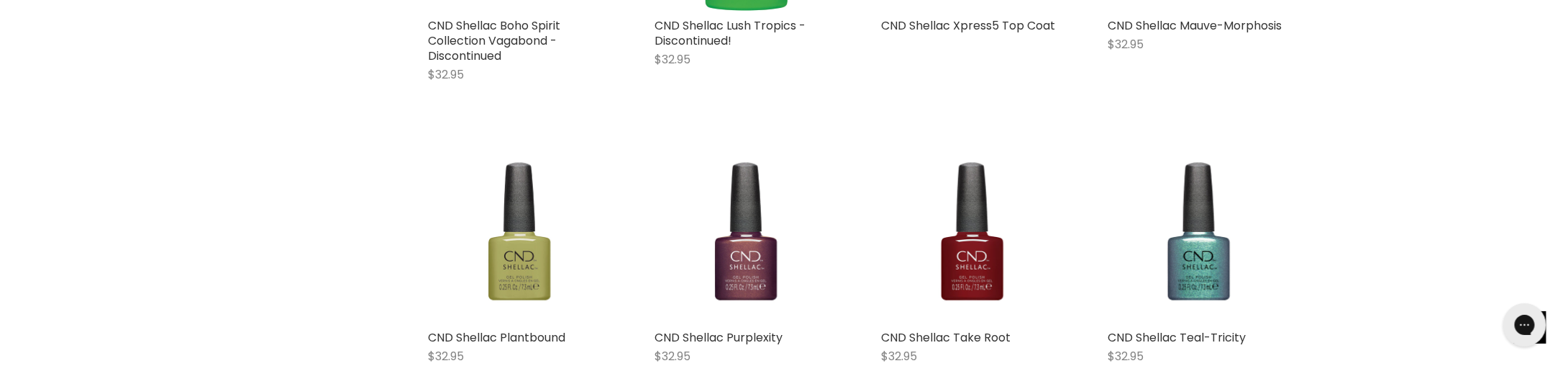
scroll to position [2790, 0]
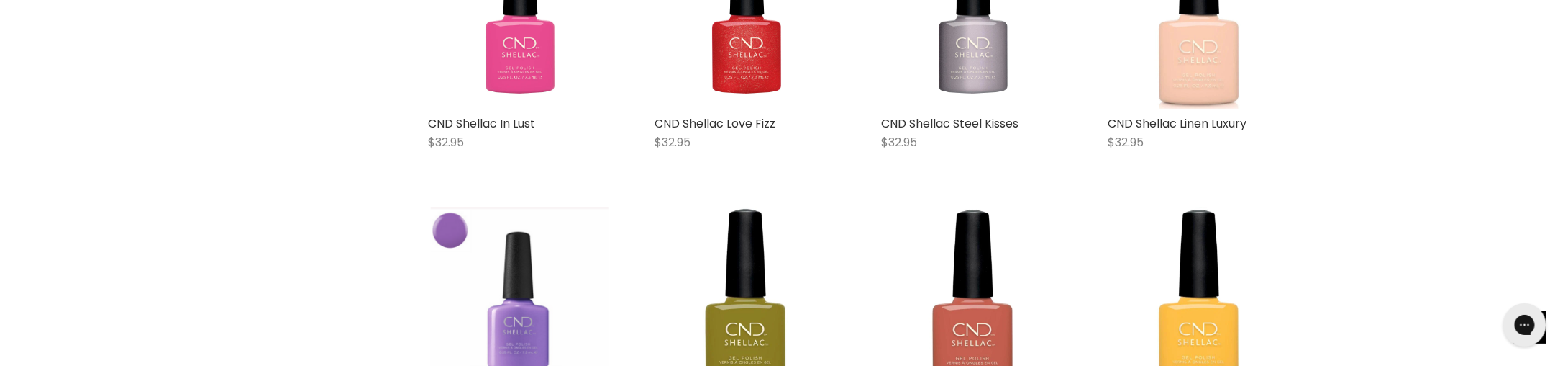
scroll to position [4950, 0]
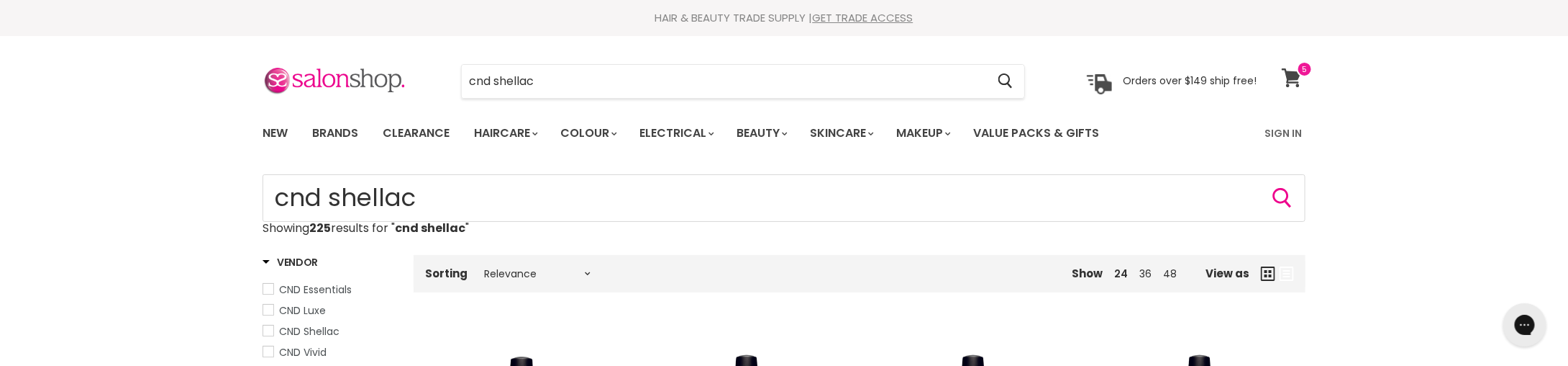
click at [1295, 73] on icon at bounding box center [1291, 78] width 20 height 19
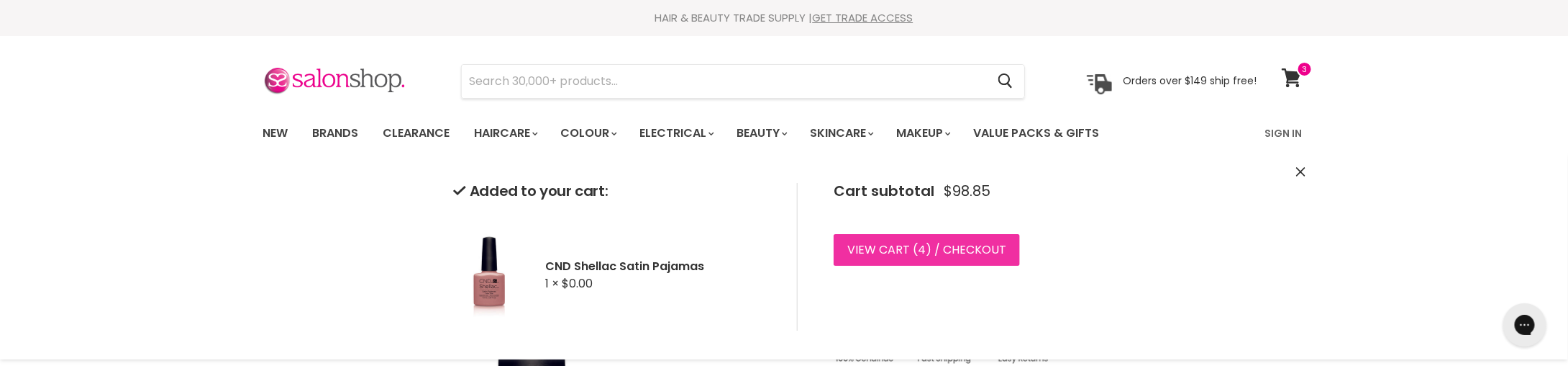
click at [909, 248] on link "View cart ( 4 ) / Checkout" at bounding box center [927, 250] width 187 height 32
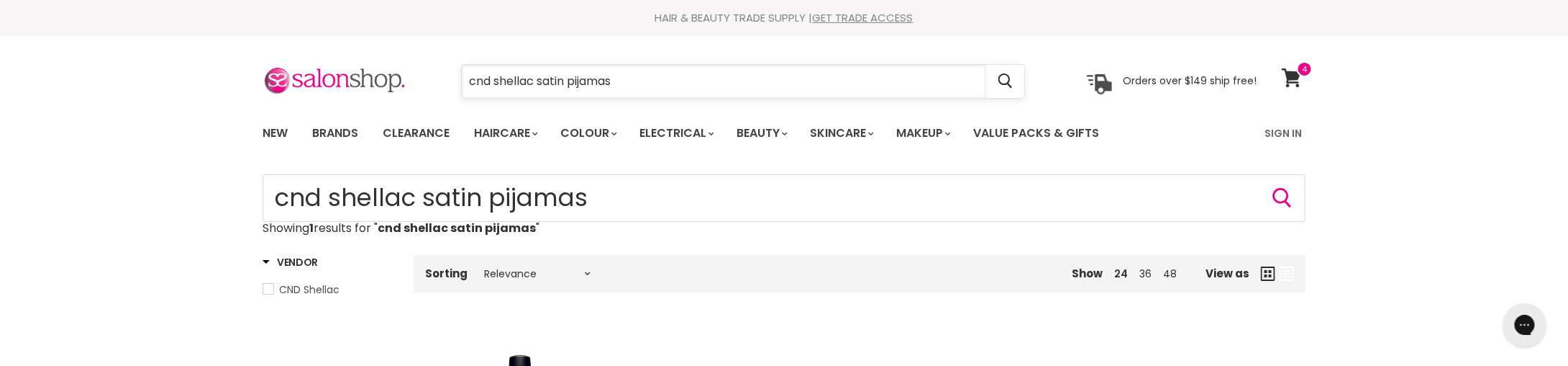
click at [665, 88] on input "cnd shellac satin pijamas" at bounding box center [724, 82] width 524 height 33
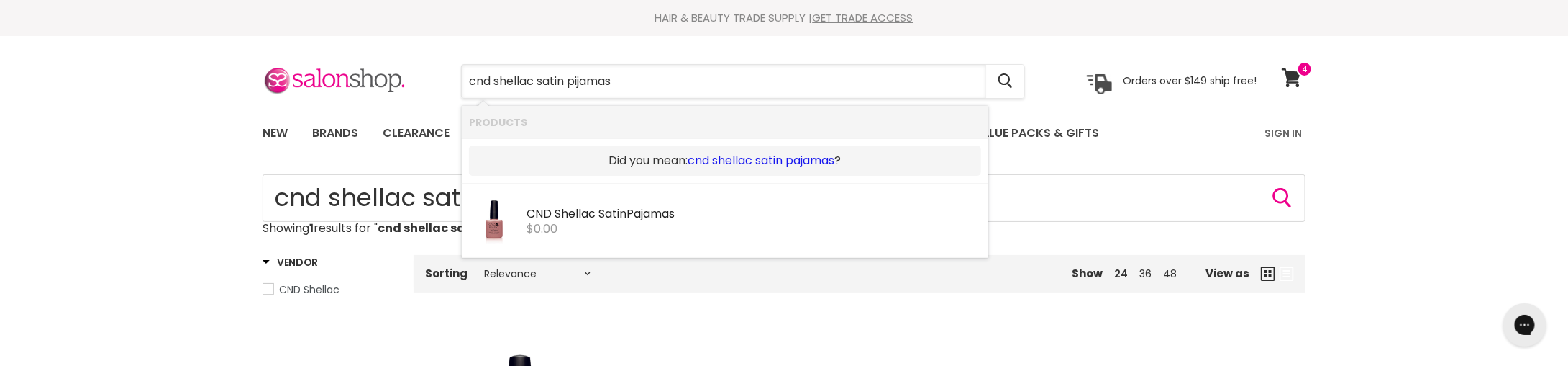
click at [807, 153] on link "cnd shellac satin pajamas" at bounding box center [761, 161] width 147 height 16
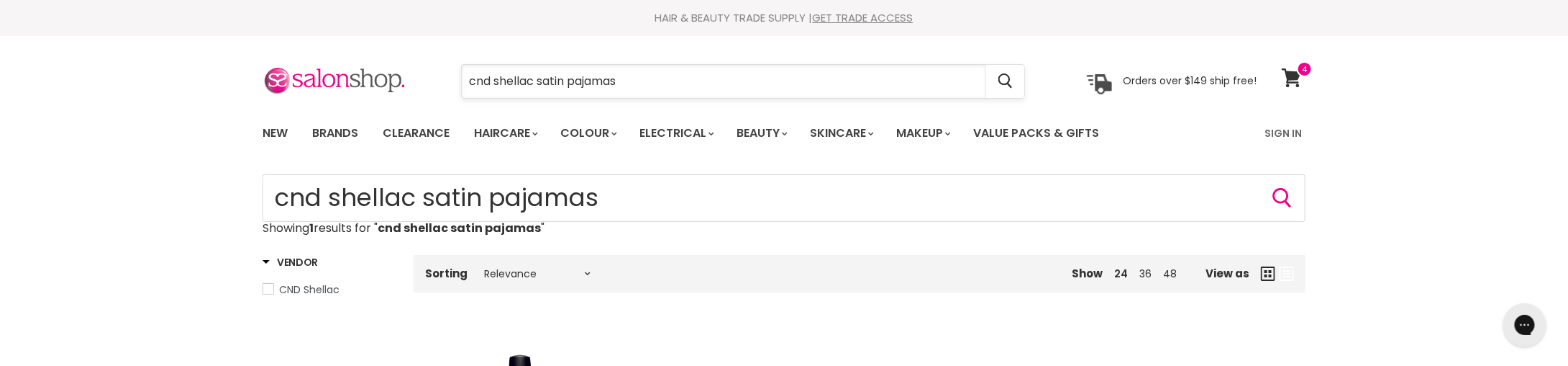
click at [638, 76] on input "cnd shellac satin pajamas" at bounding box center [724, 82] width 524 height 33
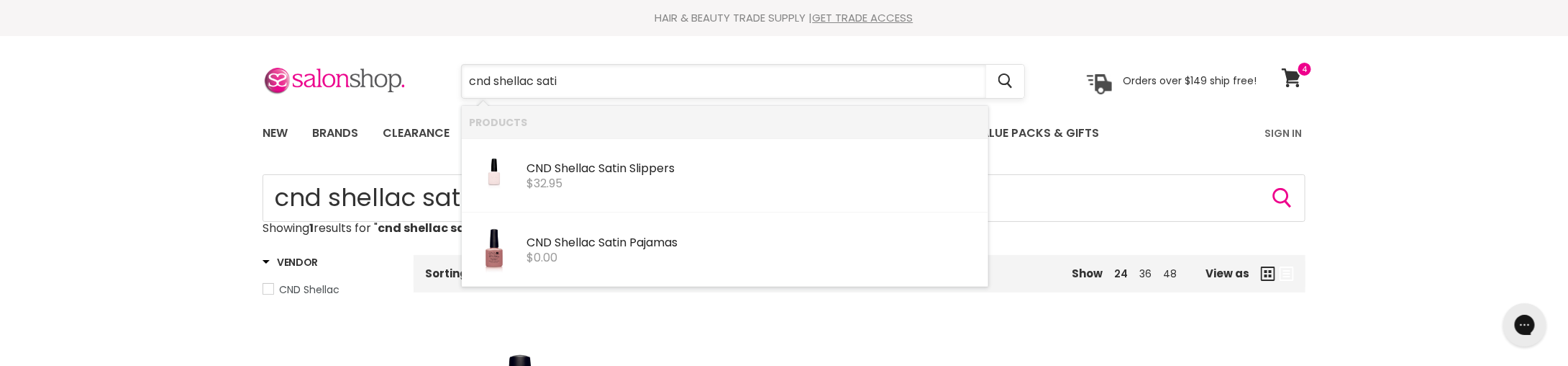
type input "cnd shellac satin"
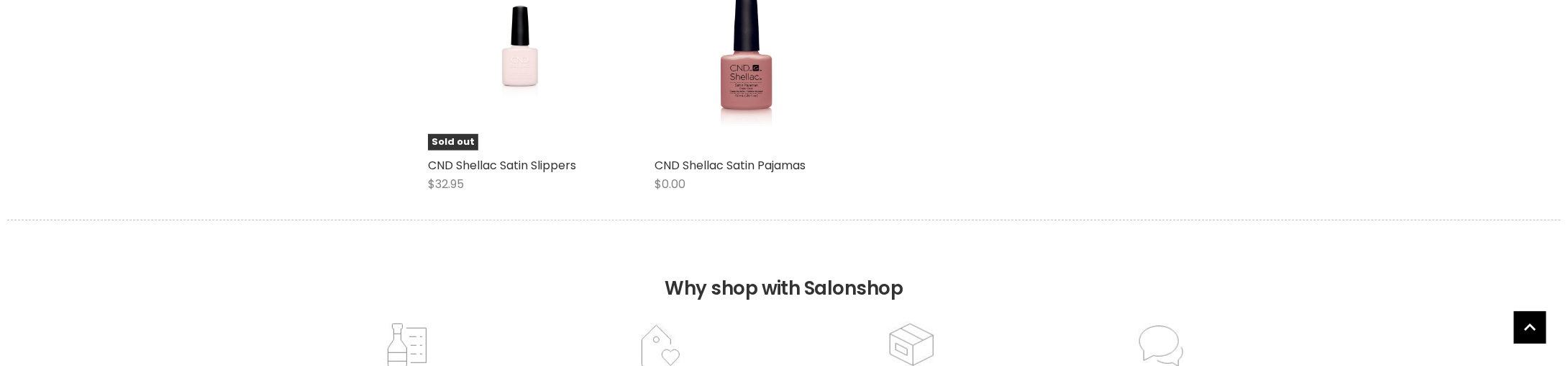
scroll to position [360, 0]
